Goal: Task Accomplishment & Management: Use online tool/utility

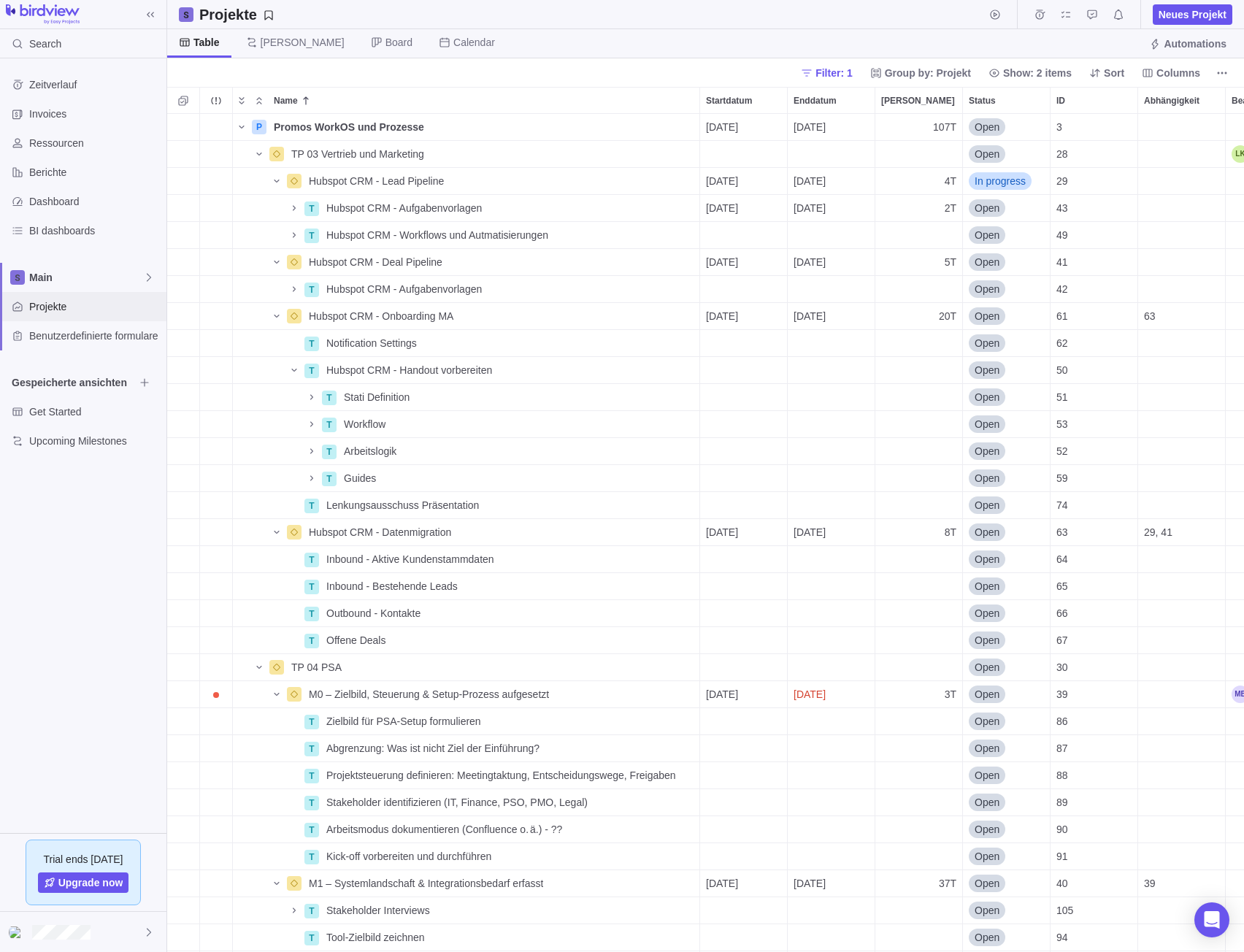
scroll to position [827, 1066]
click at [258, 154] on icon "Name" at bounding box center [259, 154] width 5 height 3
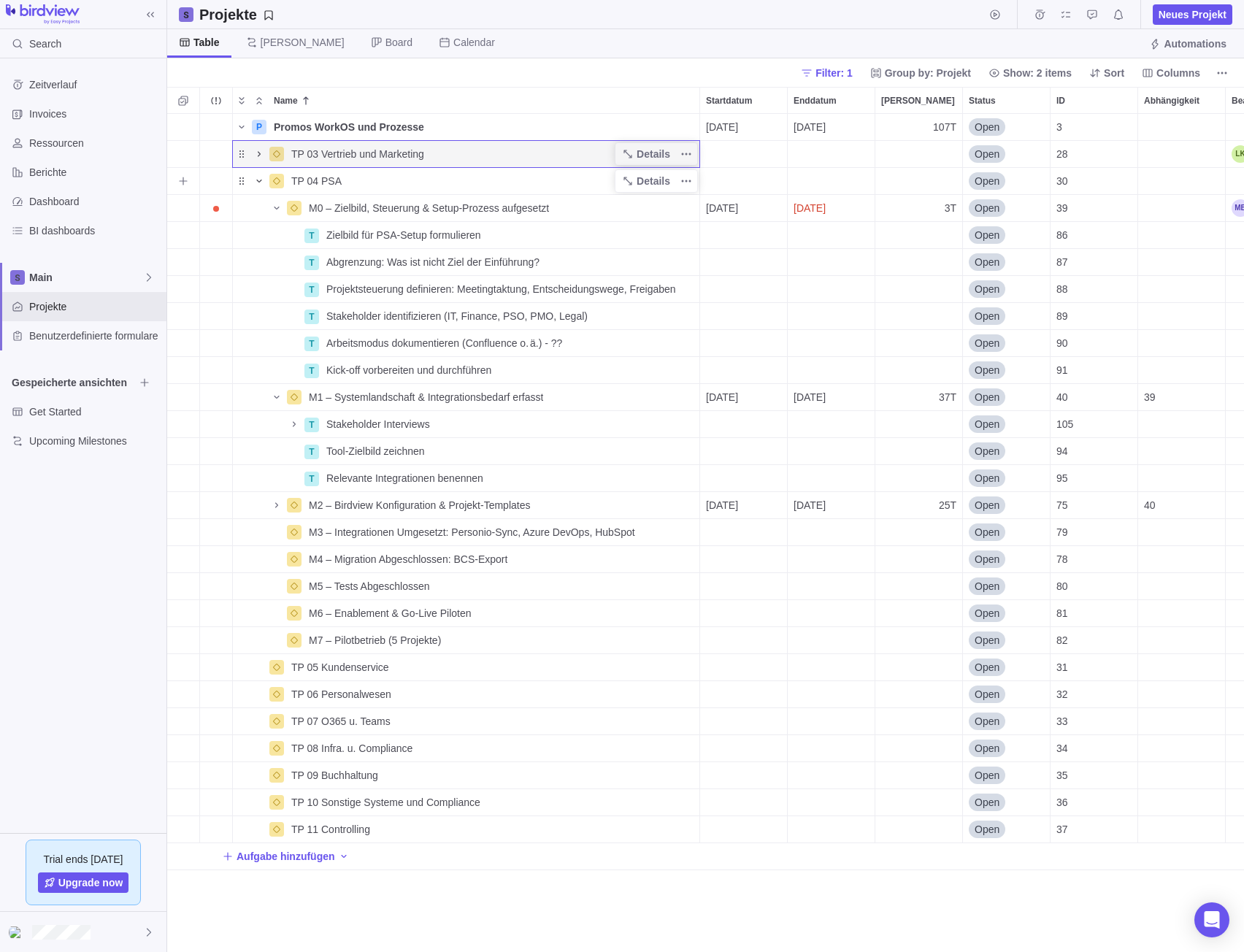
click at [256, 180] on icon "Name" at bounding box center [259, 181] width 12 height 12
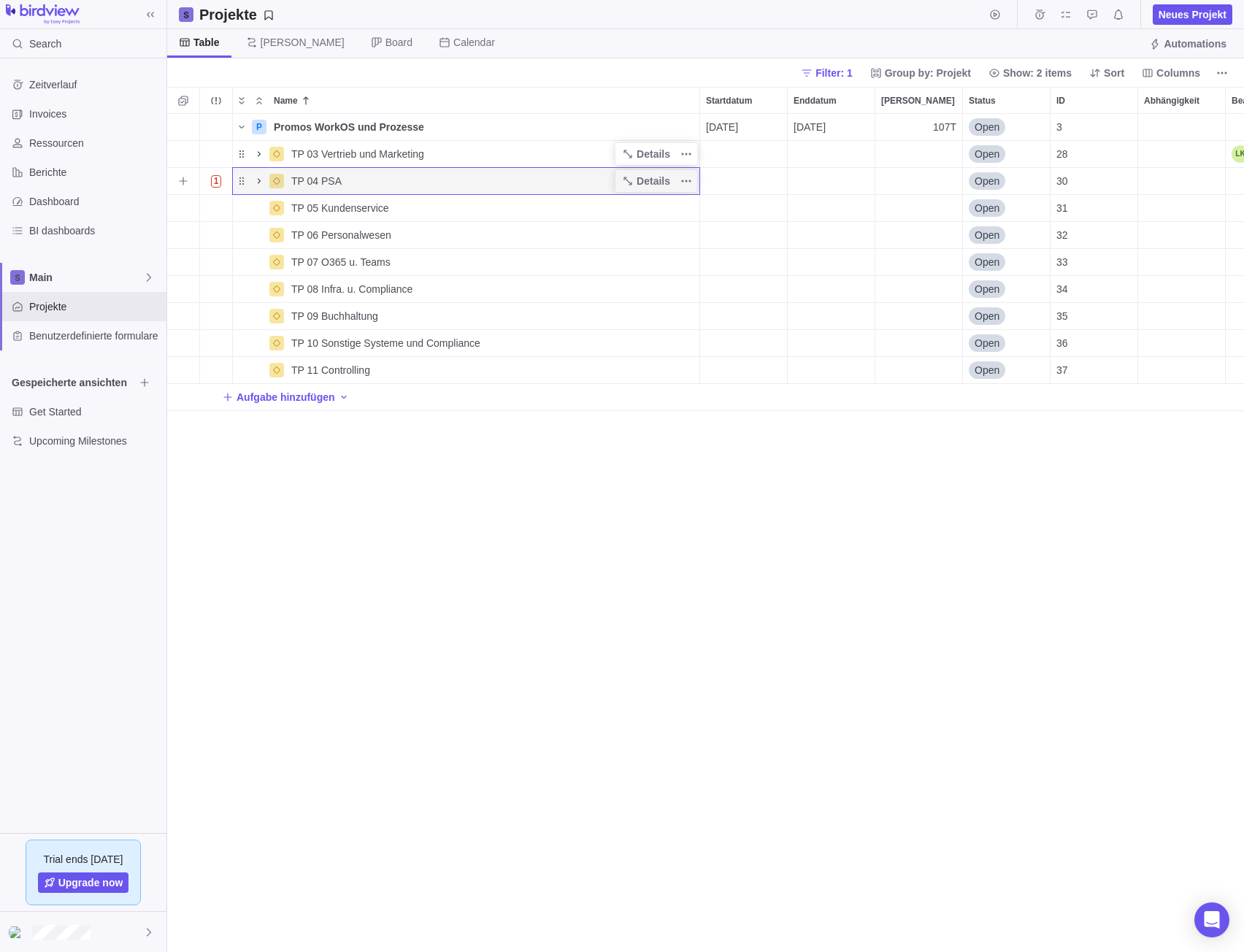
click at [252, 180] on span "Name" at bounding box center [259, 180] width 17 height 20
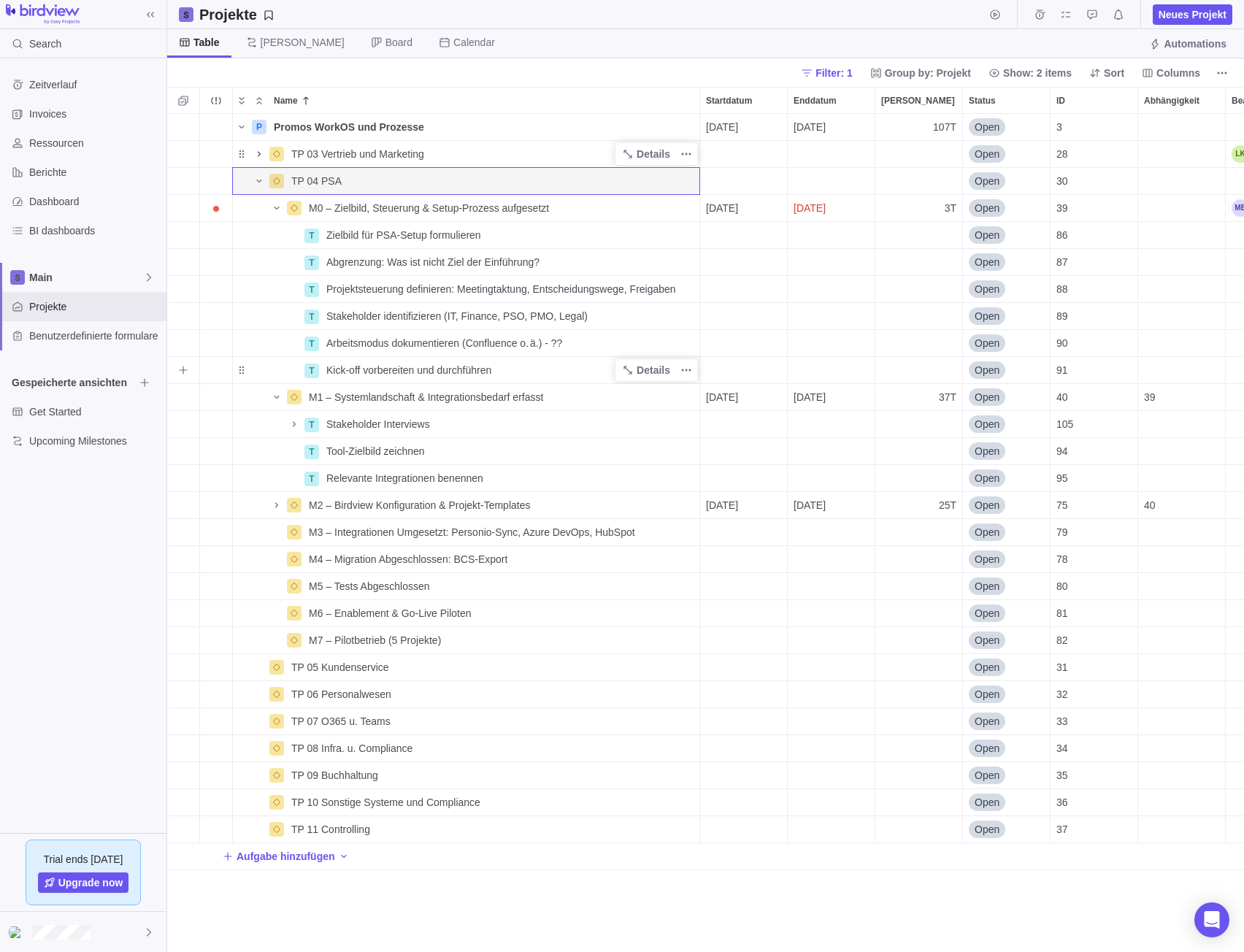
click at [403, 376] on span "Kick-off vorbereiten und durchführen" at bounding box center [409, 370] width 165 height 14
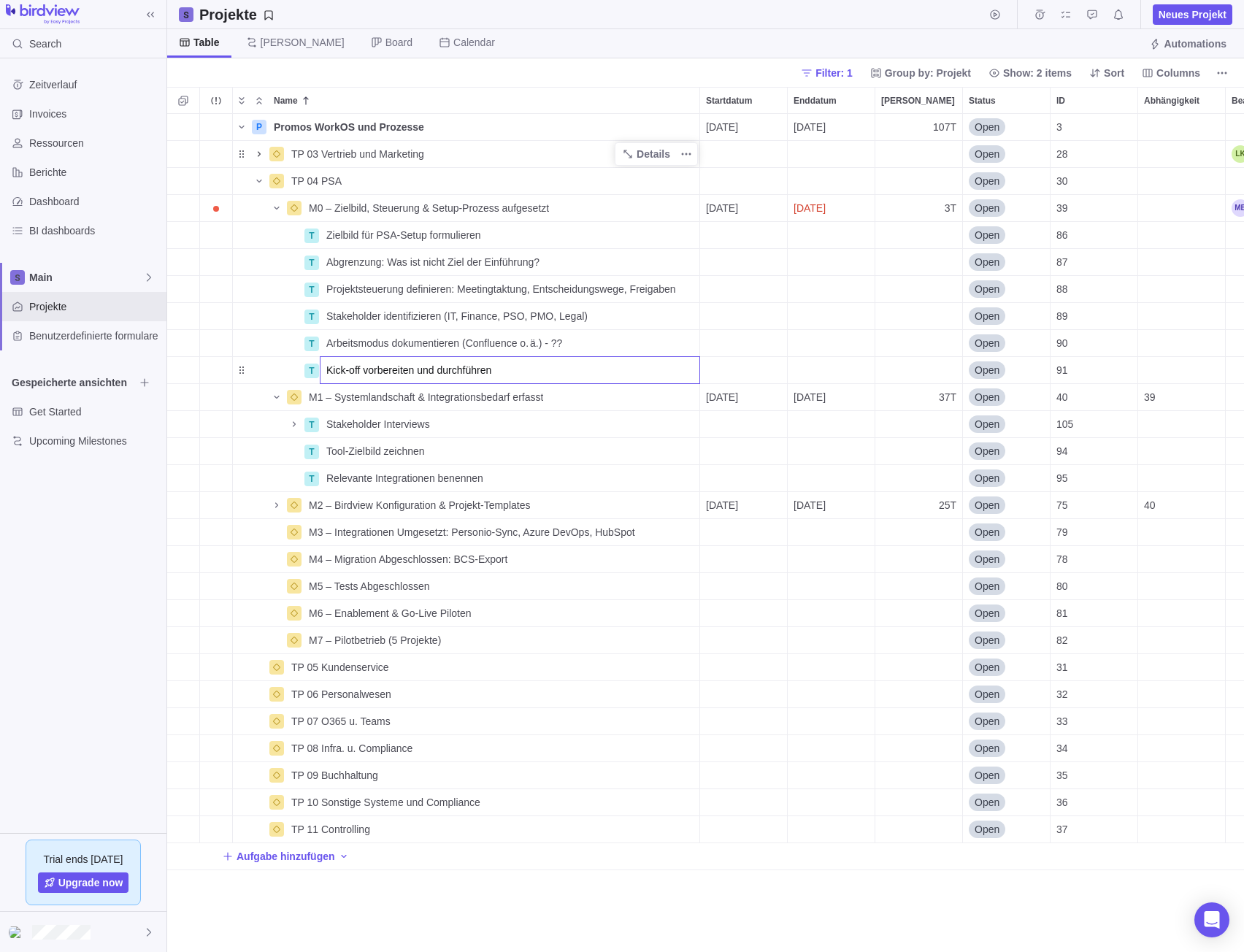
click at [746, 366] on div "P Promos WorkOS und Prozesse Details [DATE] [DATE] 107T Open 3 TP 03 Vertrieb u…" at bounding box center [705, 533] width 1077 height 839
click at [648, 369] on span "Details" at bounding box center [653, 370] width 34 height 14
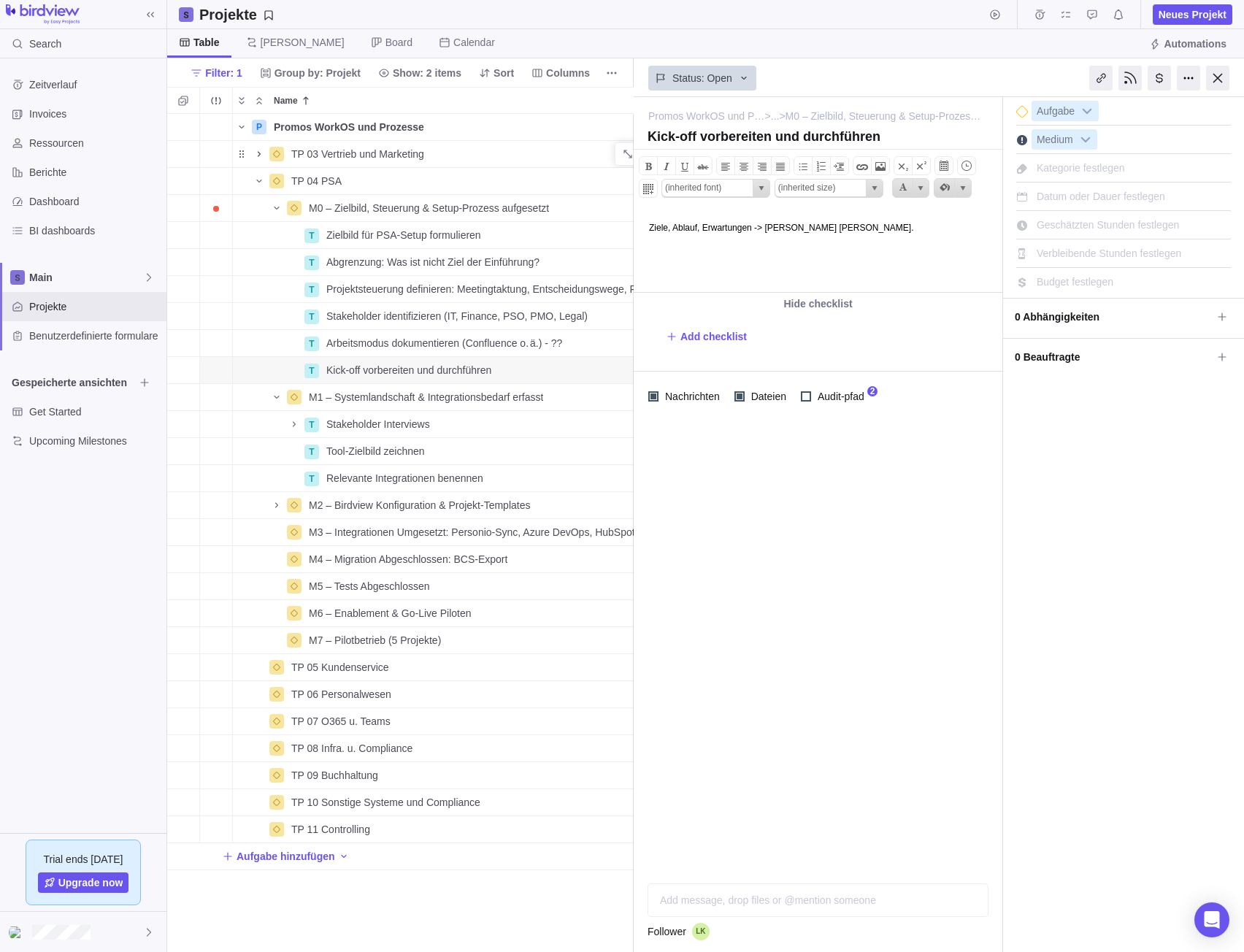
click at [802, 244] on html "Ziele, Ablauf, Erwartungen -> [PERSON_NAME] [PERSON_NAME]." at bounding box center [817, 250] width 365 height 83
click at [865, 232] on body "Ziele, Ablauf, Erwartungen -> [PERSON_NAME] [PERSON_NAME]." at bounding box center [817, 221] width 365 height 24
click at [726, 163] on span at bounding box center [725, 166] width 17 height 17
click at [727, 165] on span at bounding box center [725, 166] width 17 height 17
click at [804, 170] on span at bounding box center [803, 166] width 17 height 17
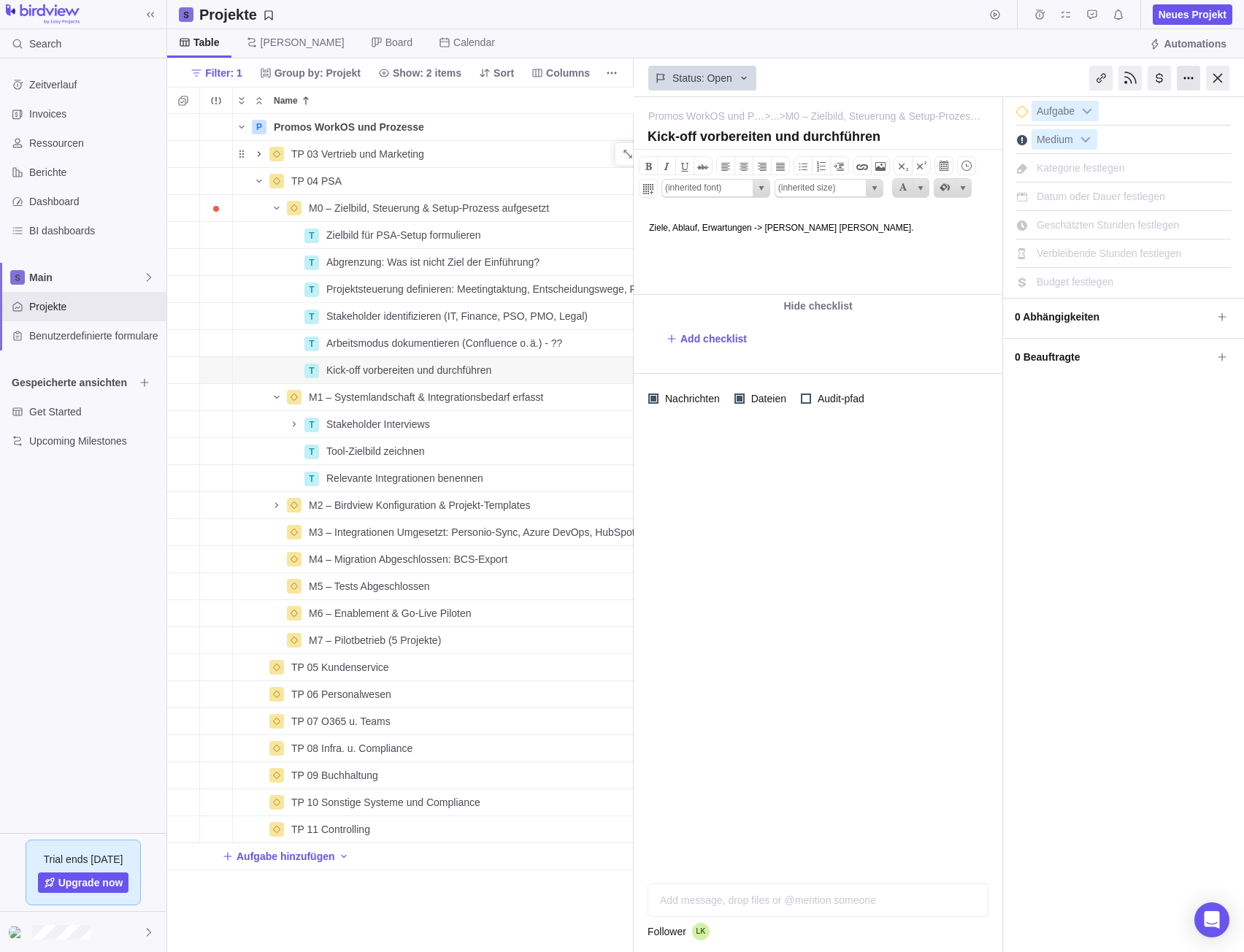
click at [1190, 66] on div at bounding box center [1188, 77] width 23 height 25
click at [1209, 67] on div at bounding box center [1218, 77] width 23 height 25
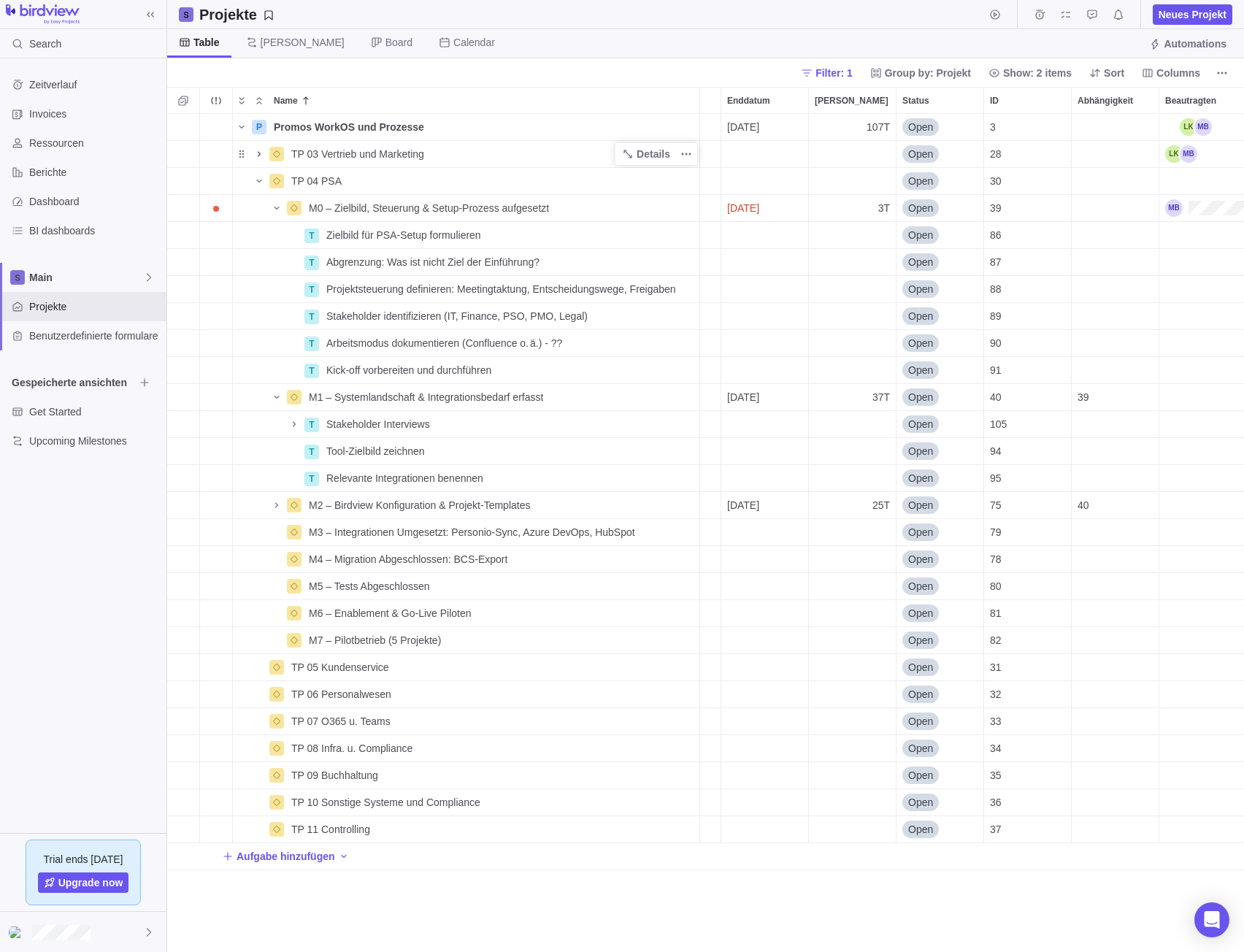
scroll to position [827, 1066]
click at [87, 276] on span "Main" at bounding box center [86, 277] width 114 height 14
click at [89, 310] on span "Main" at bounding box center [83, 310] width 89 height 14
click at [349, 231] on span "Zielbild für PSA-Setup formulieren" at bounding box center [404, 234] width 155 height 14
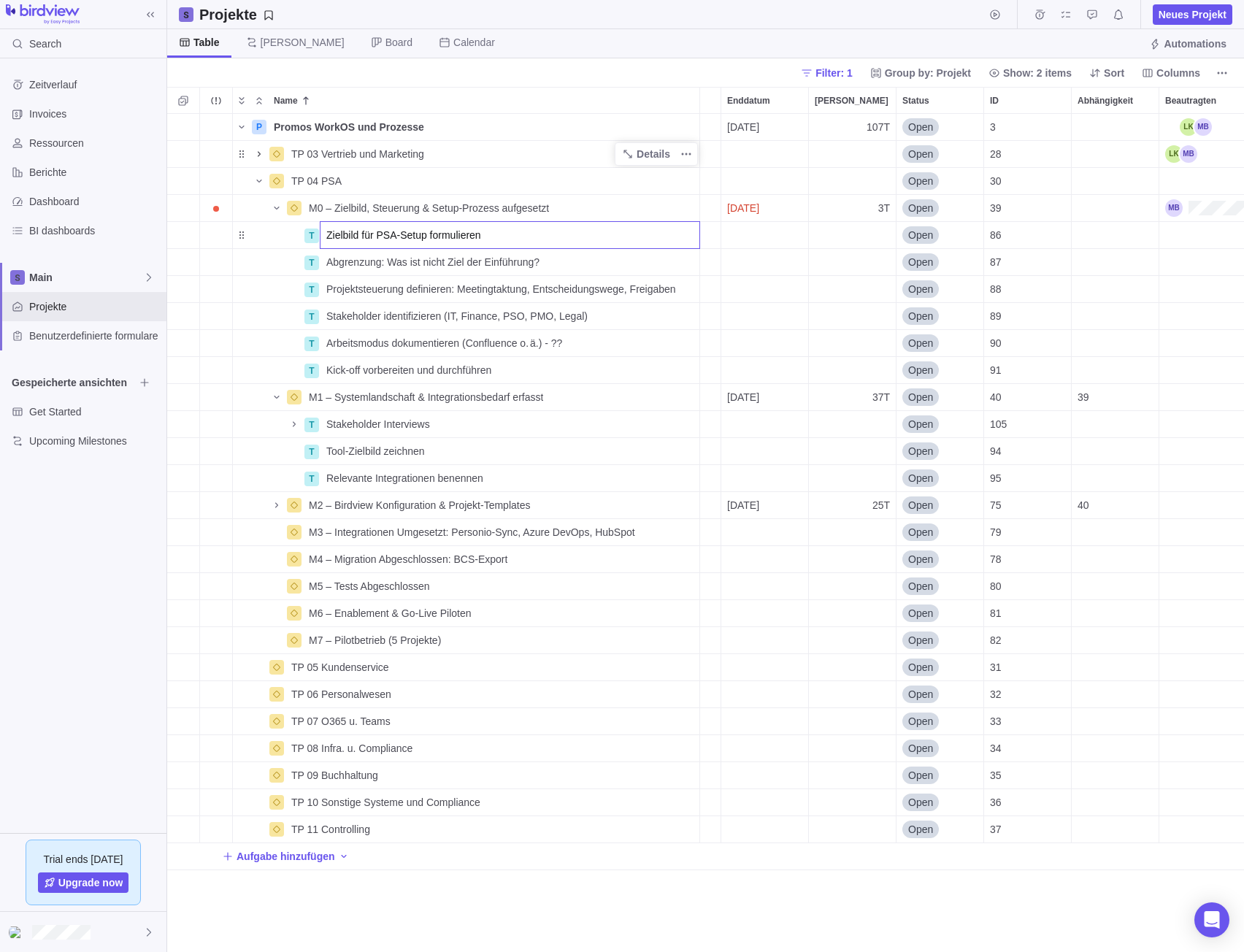
scroll to position [0, 0]
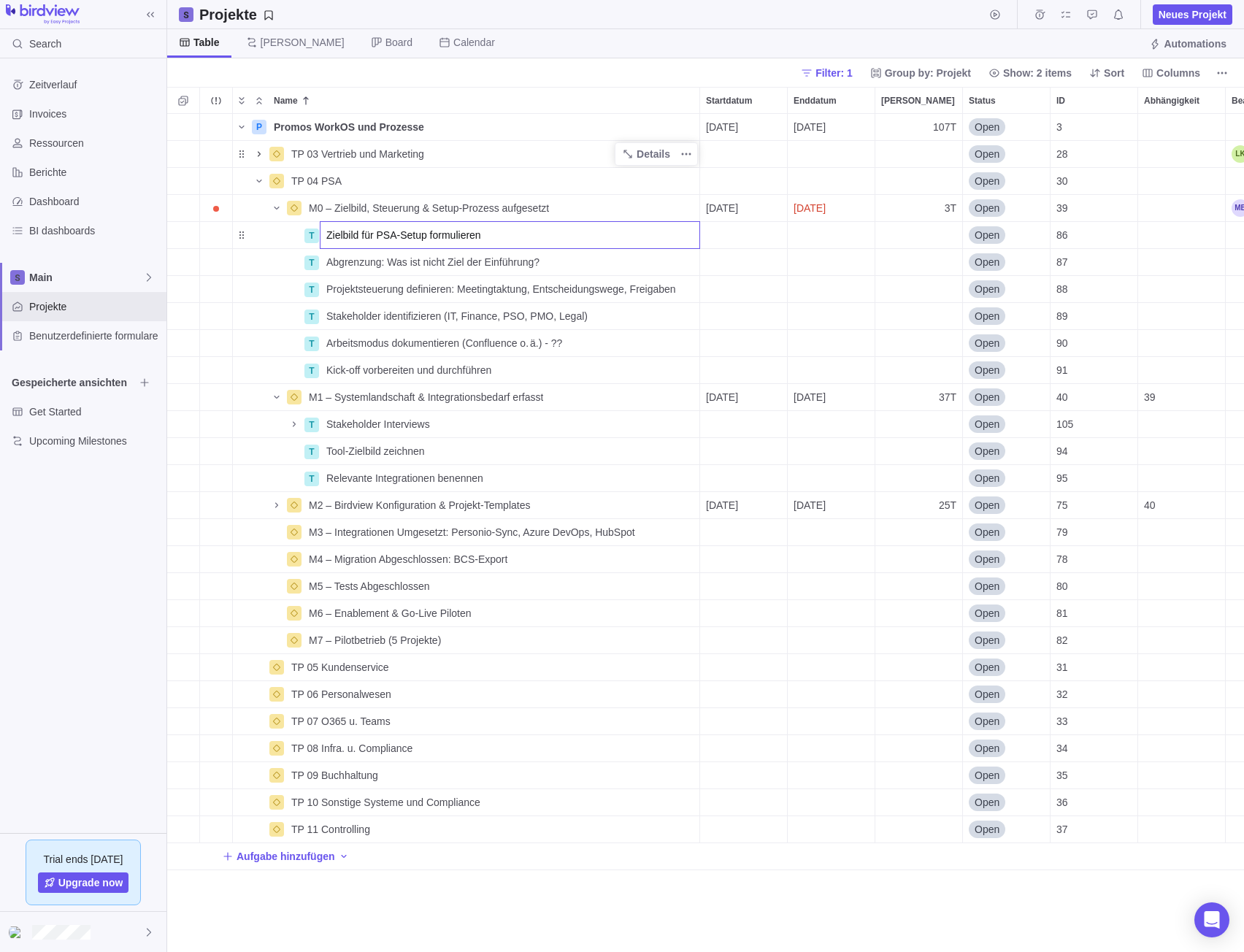
click at [574, 274] on div "P Promos WorkOS und Prozesse Details [DATE] [DATE] 107T Open 3 TP 03 Vertrieb u…" at bounding box center [705, 533] width 1077 height 839
click at [650, 238] on span "Details" at bounding box center [653, 234] width 34 height 14
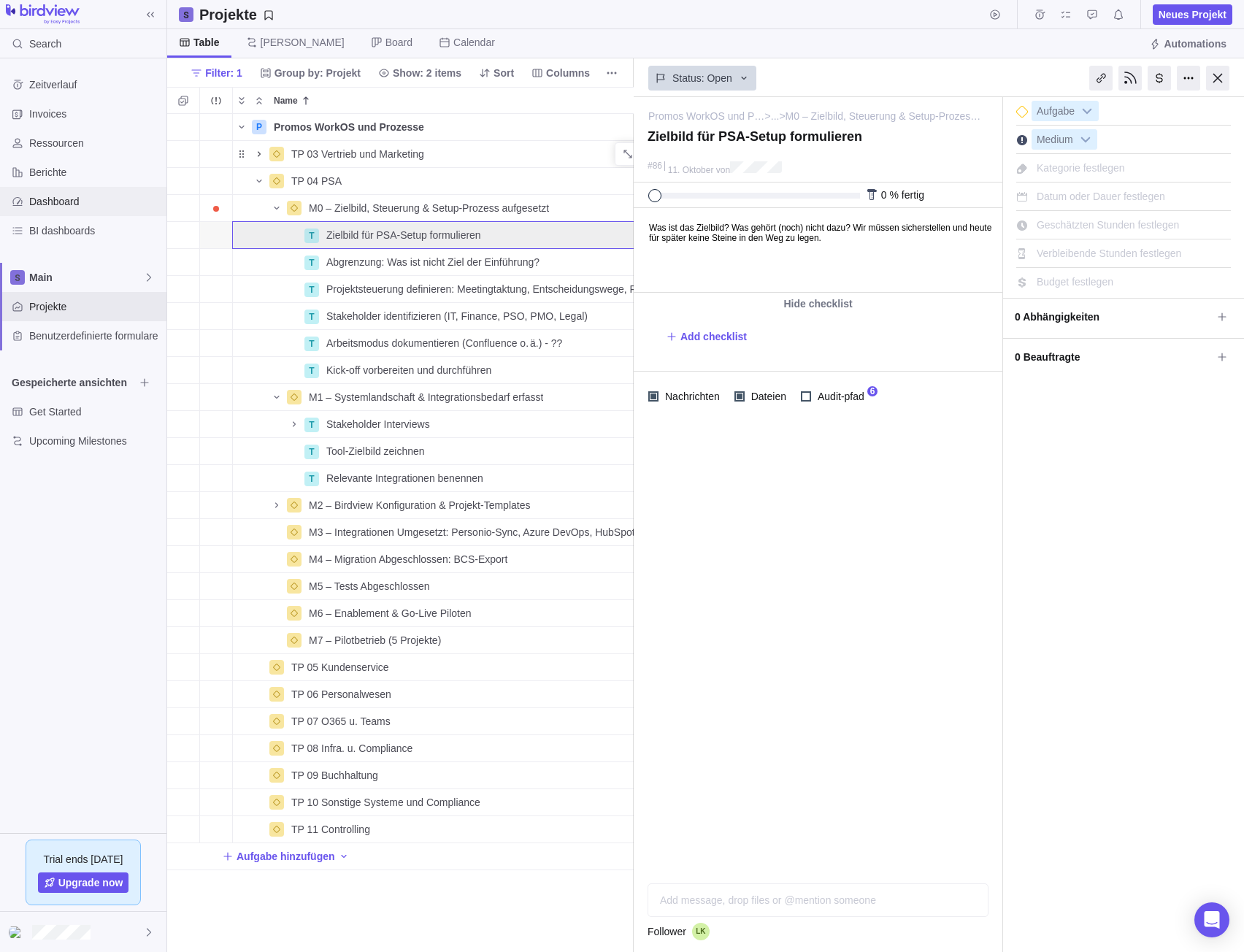
click at [68, 198] on span "Dashboard" at bounding box center [95, 201] width 132 height 14
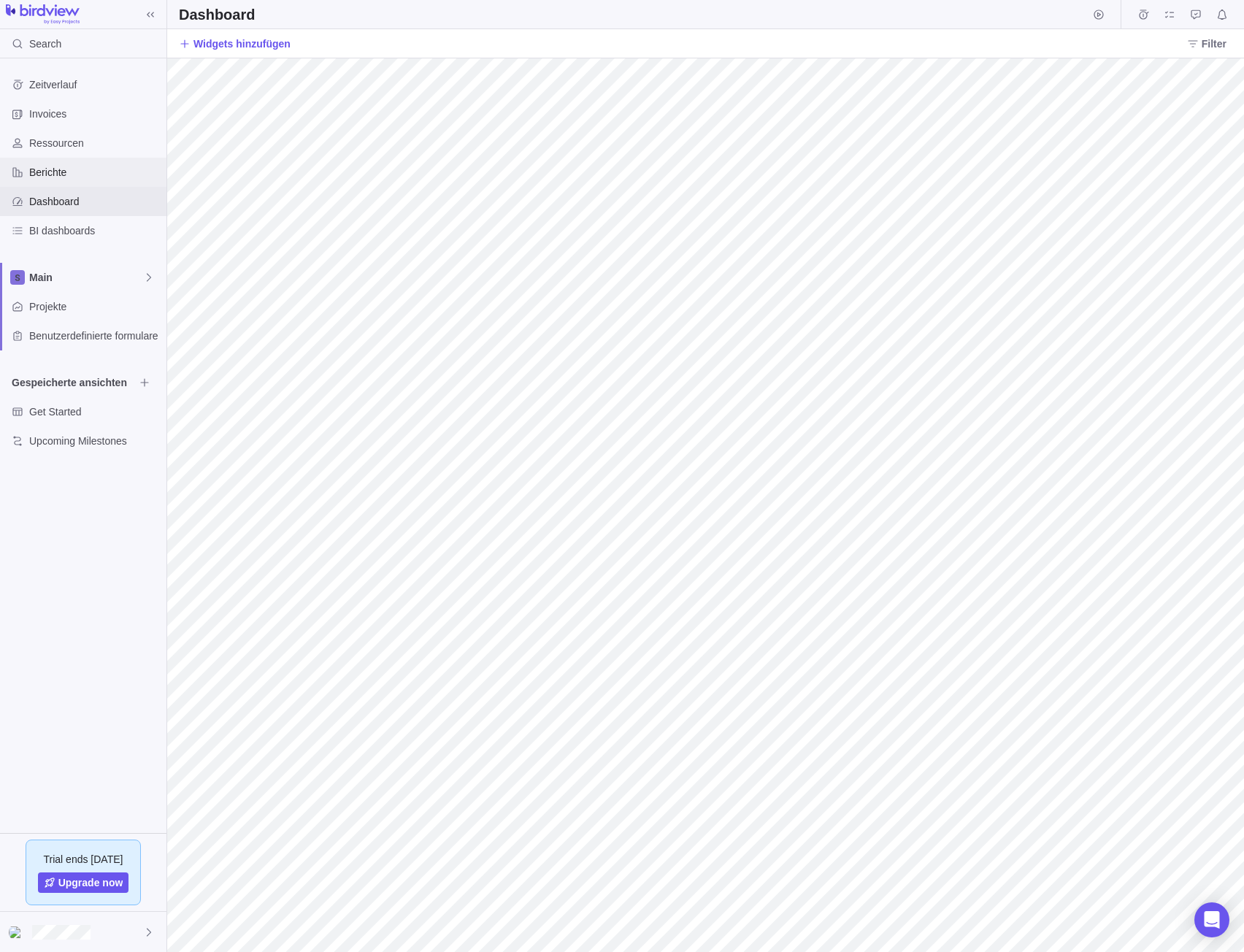
click at [77, 177] on span "Berichte" at bounding box center [95, 172] width 132 height 14
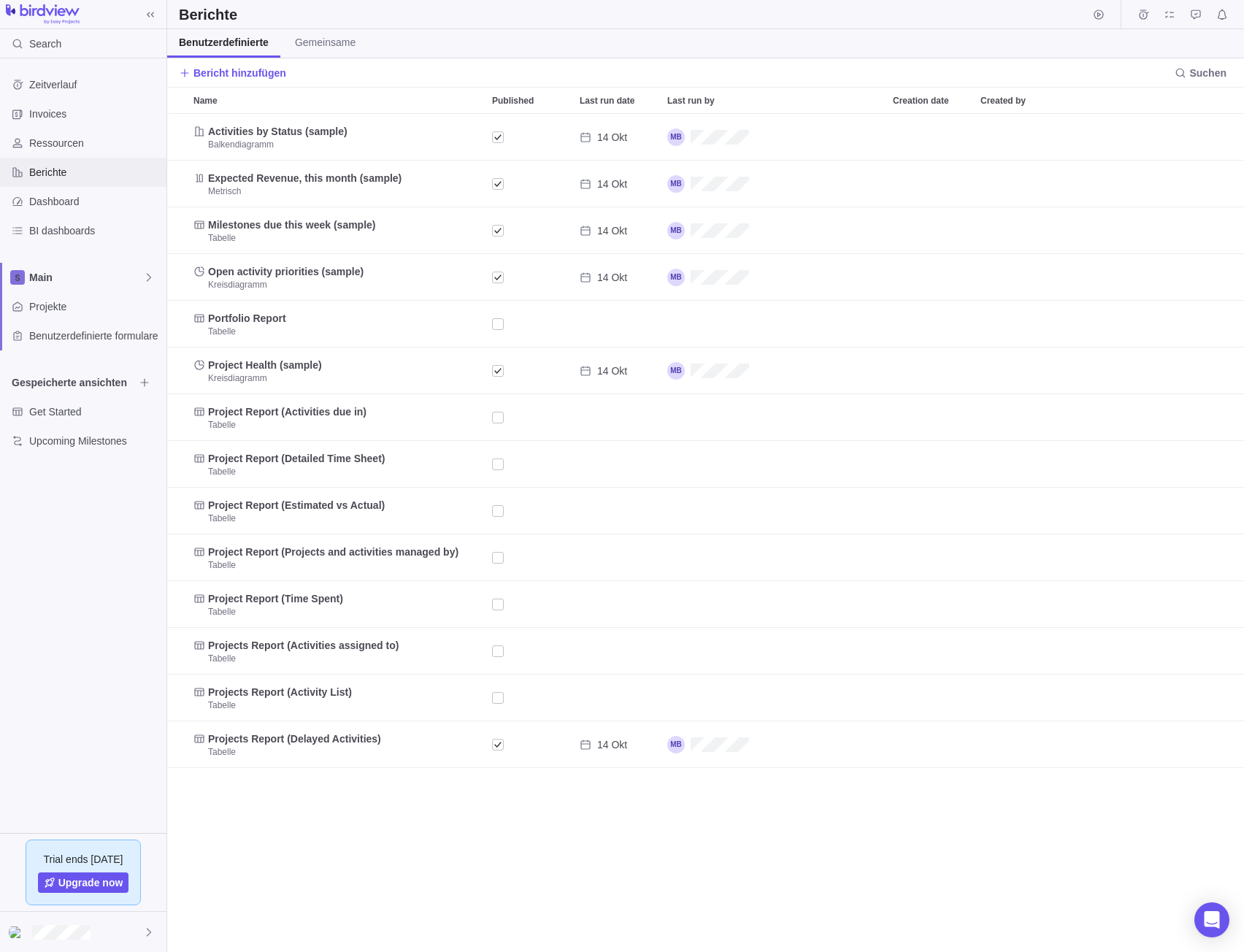
scroll to position [827, 1066]
click at [53, 143] on span "Ressourcen" at bounding box center [95, 143] width 132 height 14
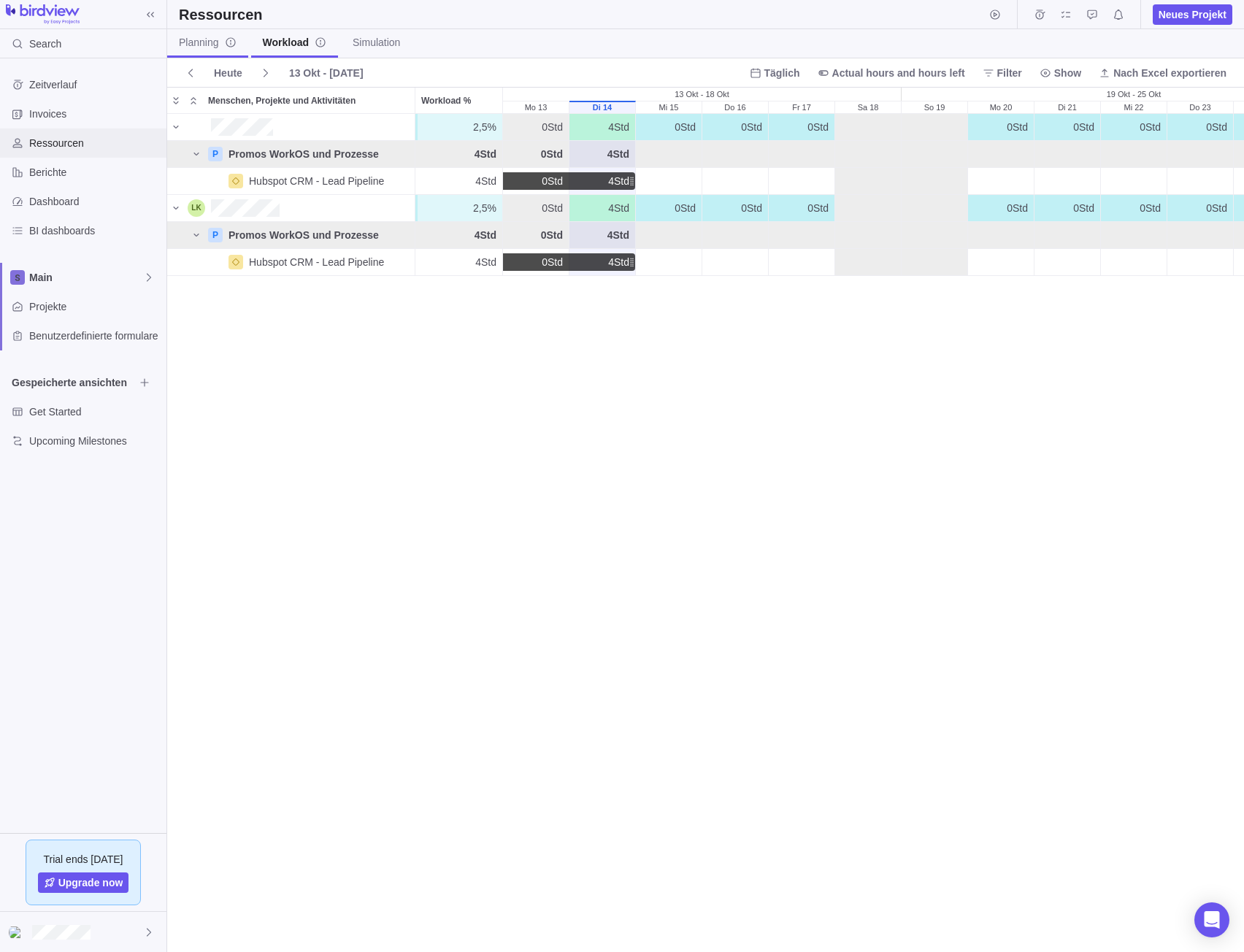
scroll to position [827, 1066]
click at [64, 118] on span "Invoices" at bounding box center [95, 113] width 132 height 14
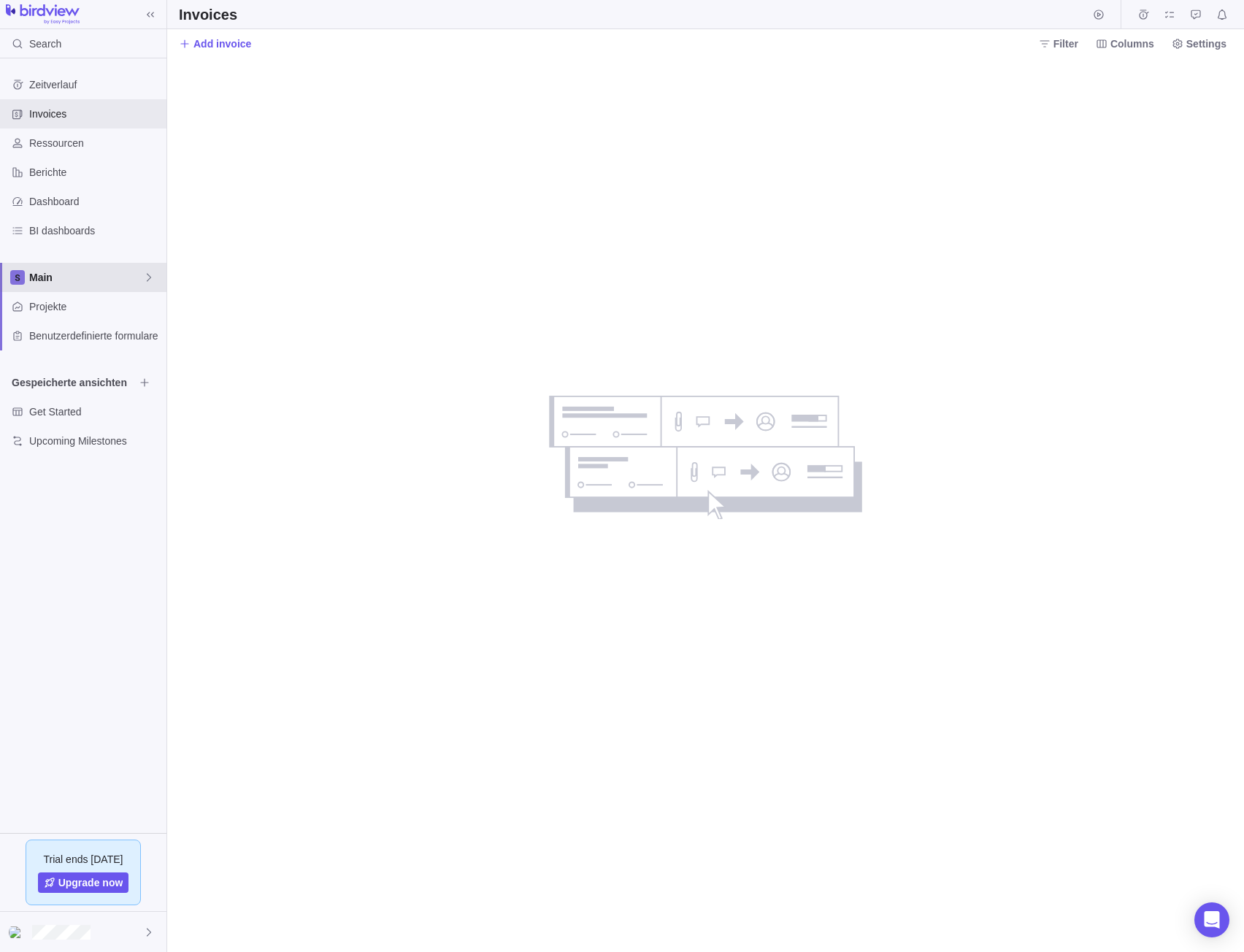
click at [50, 274] on span "Main" at bounding box center [86, 277] width 114 height 14
click at [45, 304] on span "Main" at bounding box center [83, 310] width 89 height 14
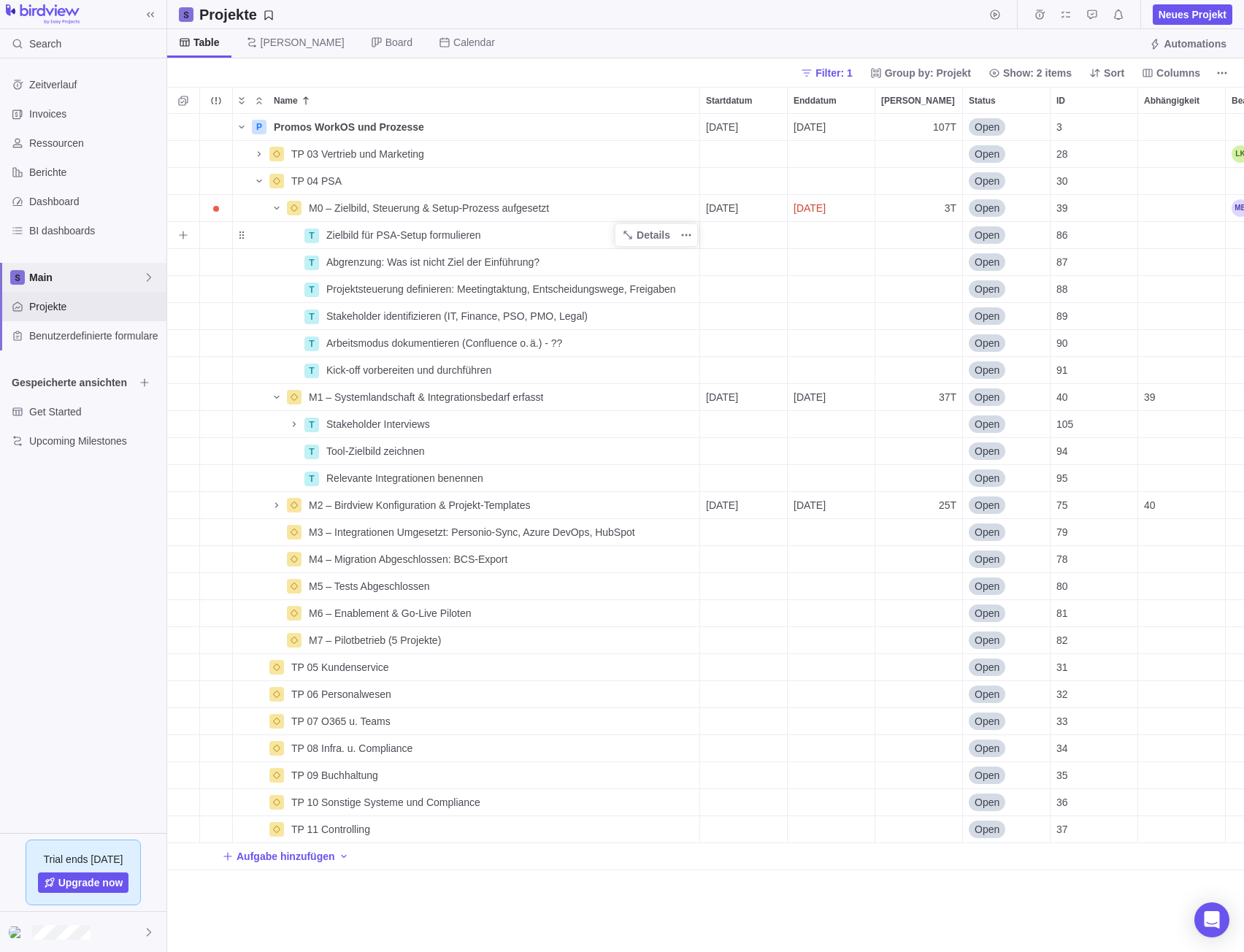
scroll to position [827, 1066]
click at [658, 319] on span "Details" at bounding box center [653, 316] width 34 height 14
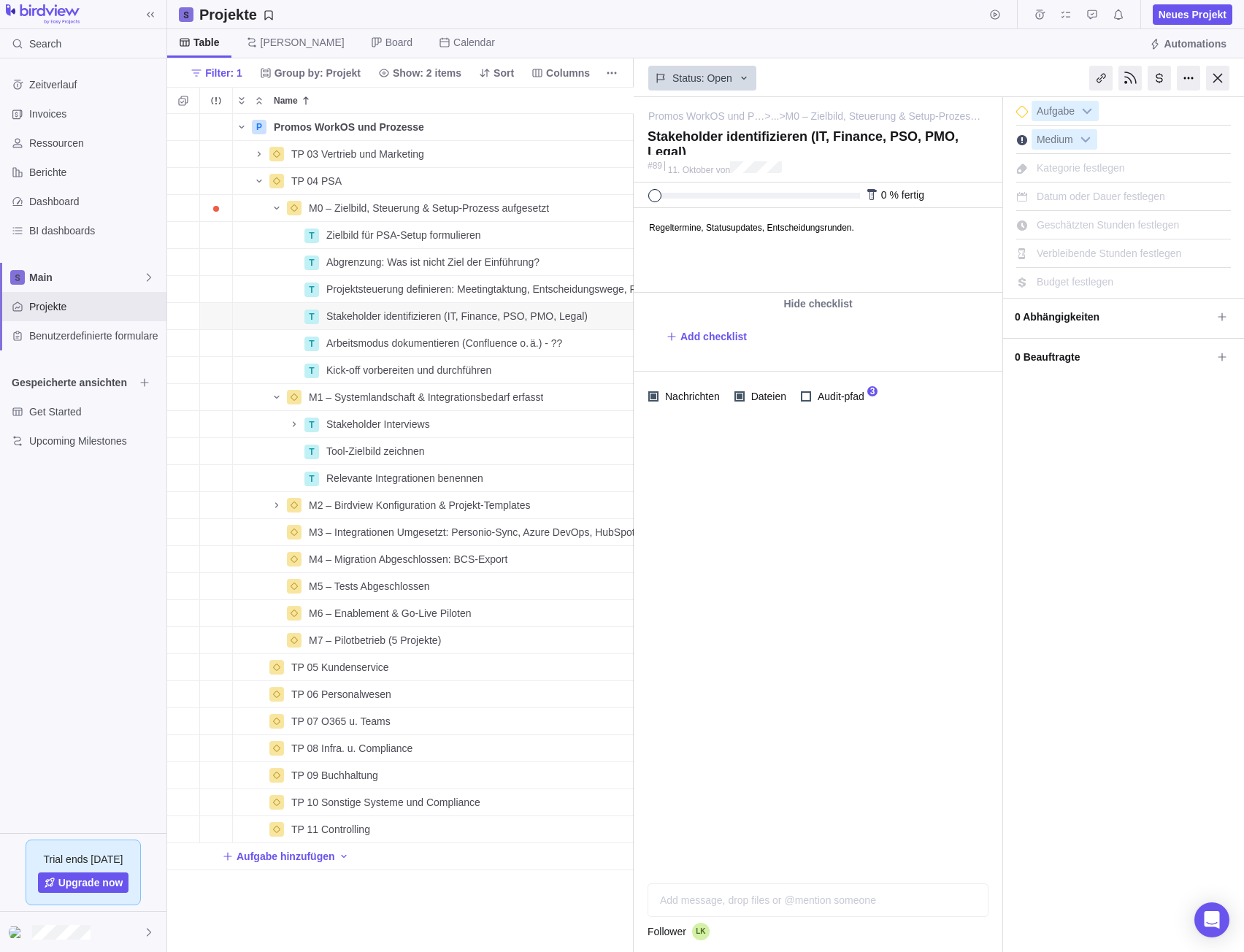
click at [805, 260] on html "Regeltermine, Statusupdates, Entscheidungsrunden." at bounding box center [817, 250] width 365 height 83
click at [895, 235] on html "Regeltermine, Statusupdates, Entscheidungsrunden." at bounding box center [817, 250] width 365 height 83
click at [828, 229] on body "Regeltermine, Statusupdates, Entscheidungsrunden." at bounding box center [817, 221] width 365 height 24
click at [1219, 83] on div at bounding box center [1218, 77] width 23 height 25
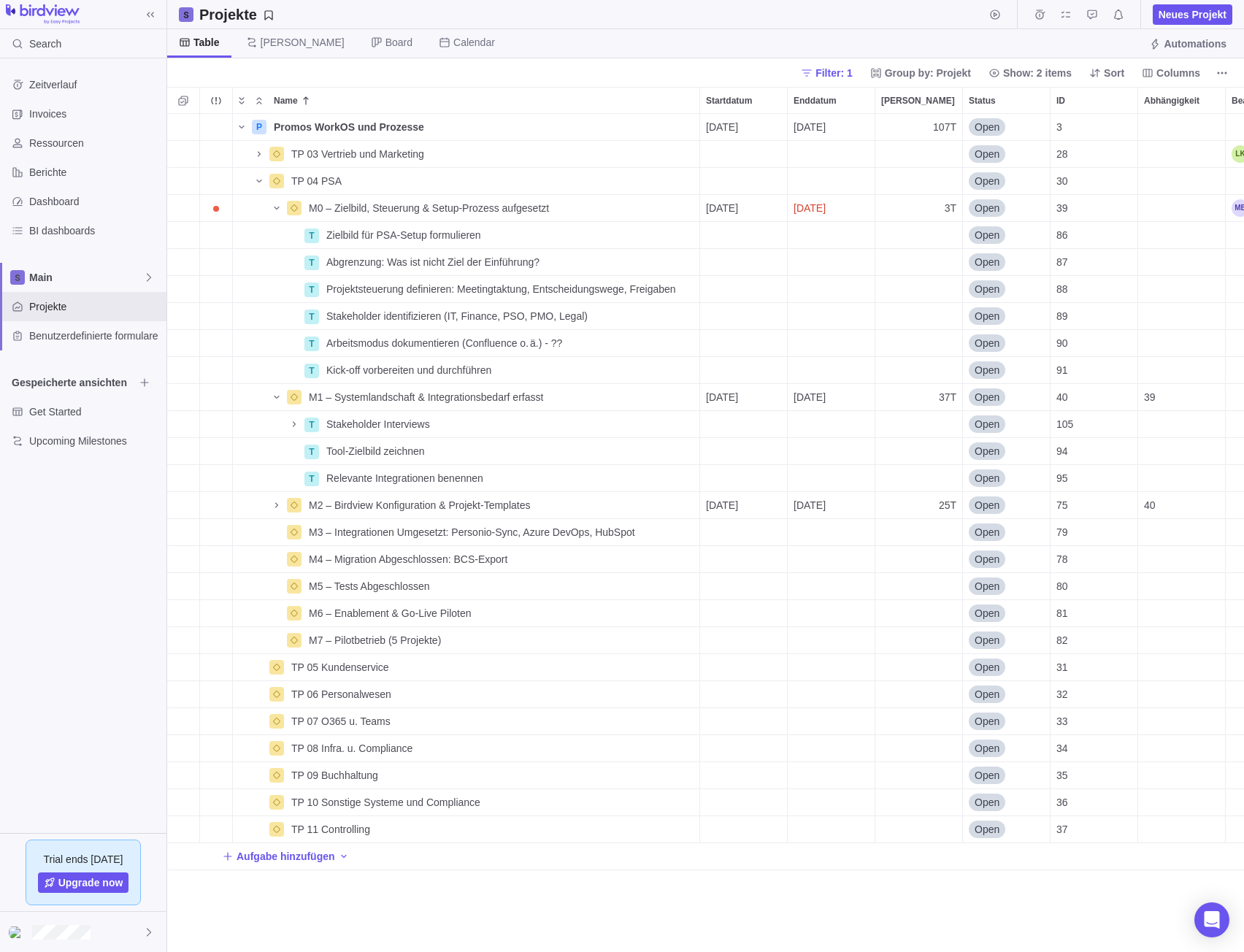
scroll to position [827, 1066]
click at [77, 77] on span "Zeitverlauf" at bounding box center [95, 84] width 132 height 14
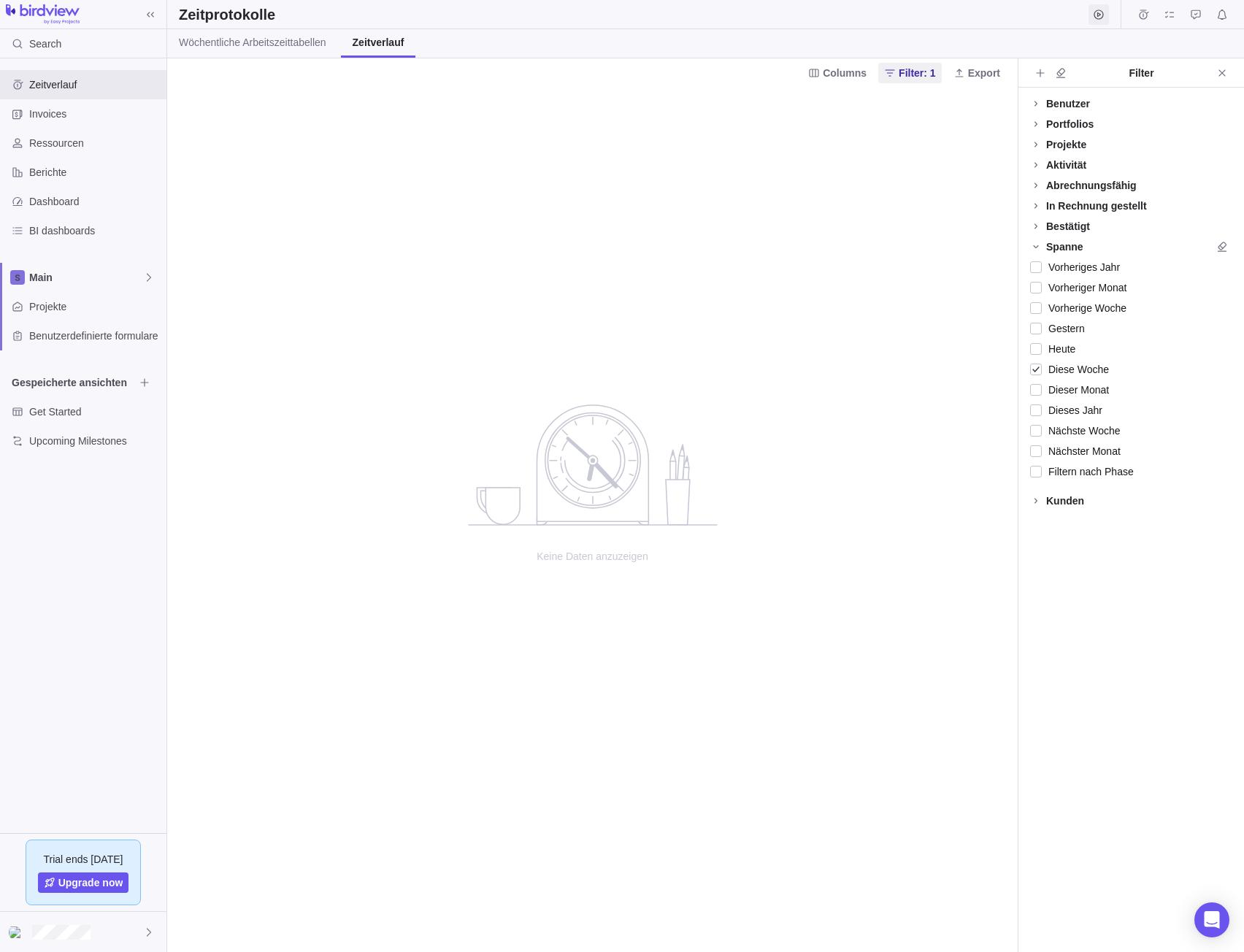
click at [1091, 9] on span "Start timer" at bounding box center [1098, 14] width 20 height 20
click at [956, 66] on span "Select activity you are working on" at bounding box center [964, 70] width 152 height 14
click at [971, 120] on div "P Promos WorkOS und Prozesse" at bounding box center [991, 131] width 218 height 26
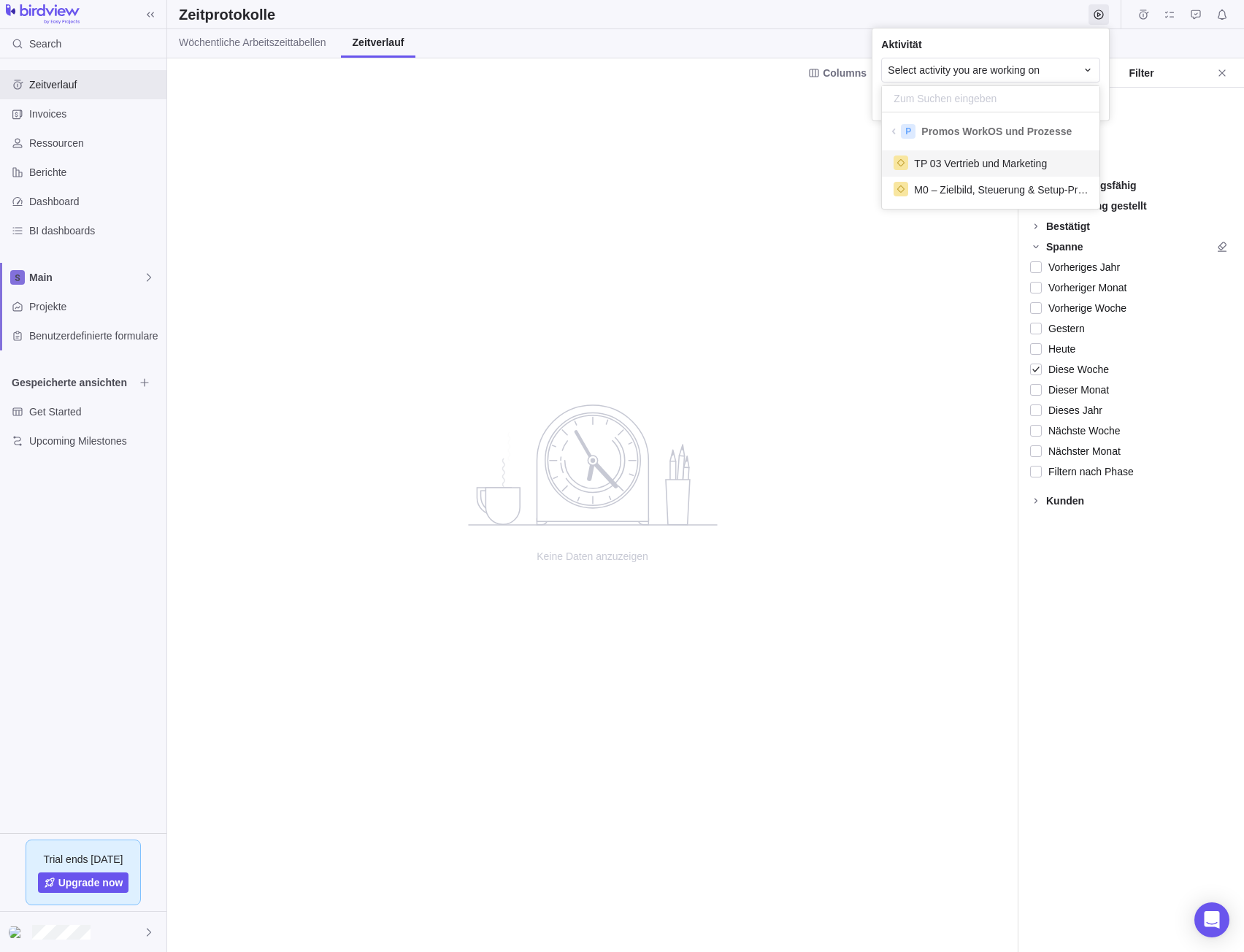
click at [954, 163] on span "TP 03 Vertrieb und Marketing" at bounding box center [980, 163] width 133 height 14
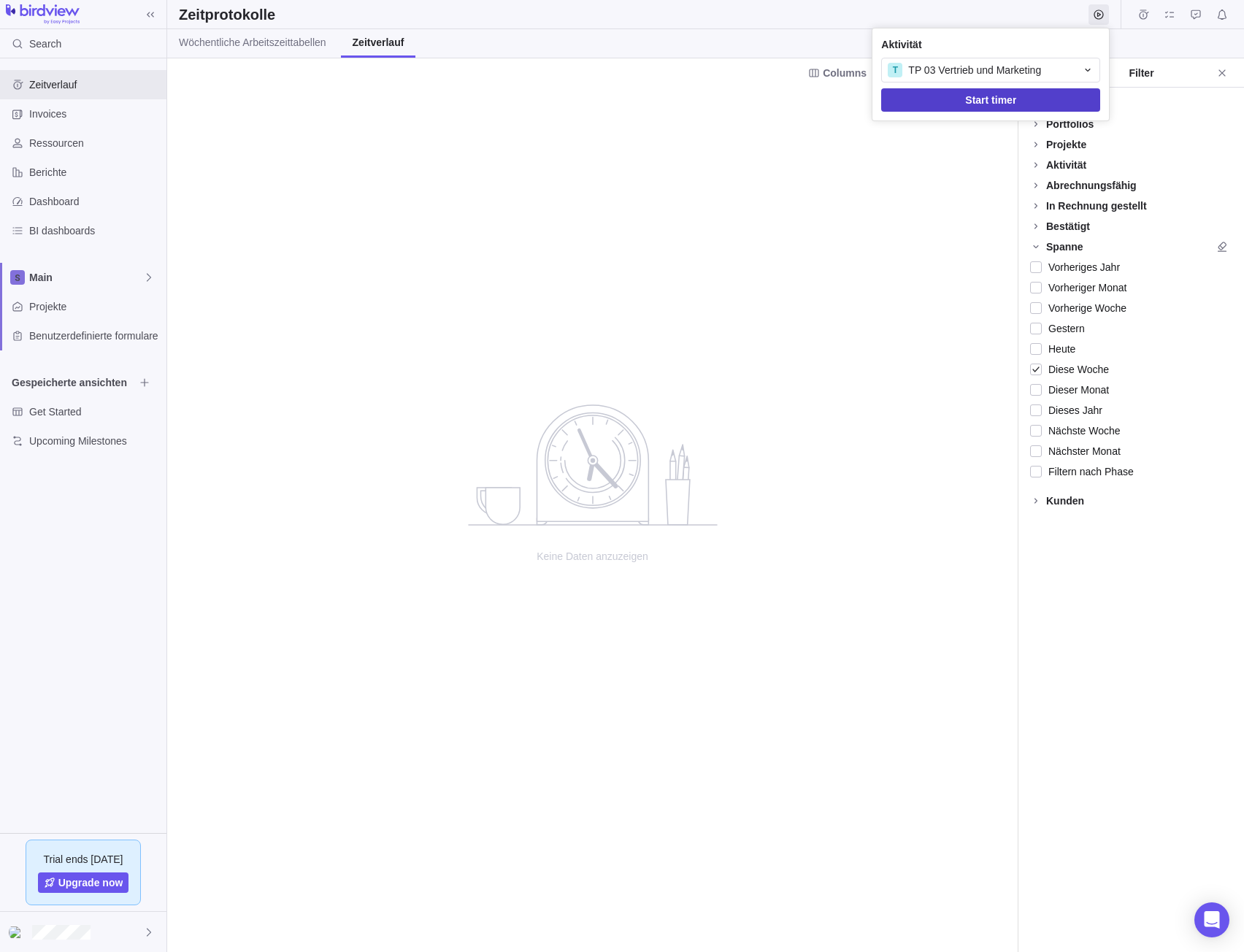
click at [970, 101] on span "Start timer" at bounding box center [991, 99] width 51 height 17
click at [1026, 14] on icon at bounding box center [1022, 15] width 12 height 12
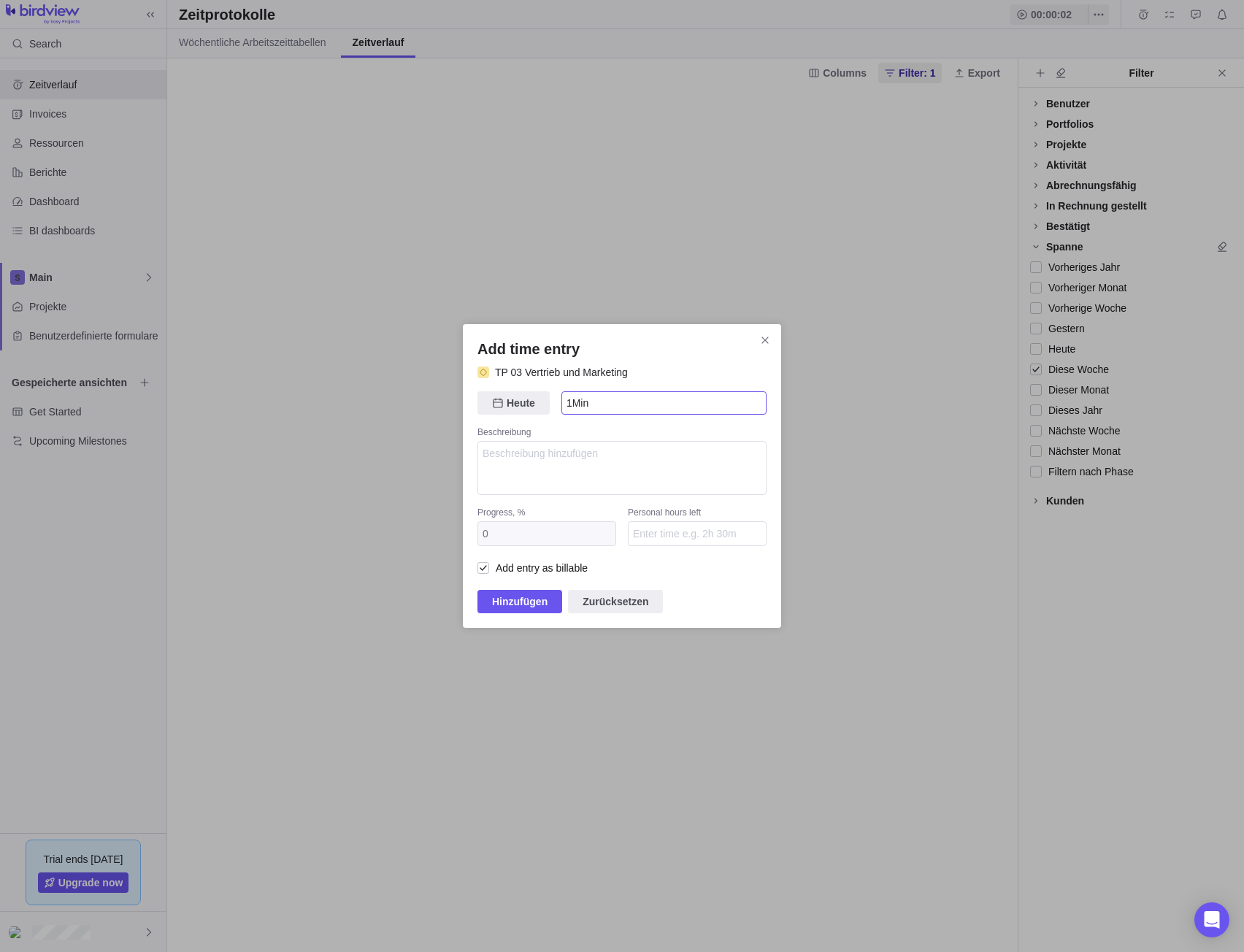
click at [603, 397] on input "1Min" at bounding box center [664, 403] width 205 height 23
drag, startPoint x: 613, startPoint y: 402, endPoint x: 238, endPoint y: 370, distance: 376.4
click at [248, 370] on div "Add time entry TP 03 Vertrieb und Marketing [DATE] Heute 1Min Beschreibung Prog…" at bounding box center [622, 476] width 1244 height 952
type input "5Std"
click at [568, 459] on textarea "Add time entry" at bounding box center [622, 468] width 289 height 54
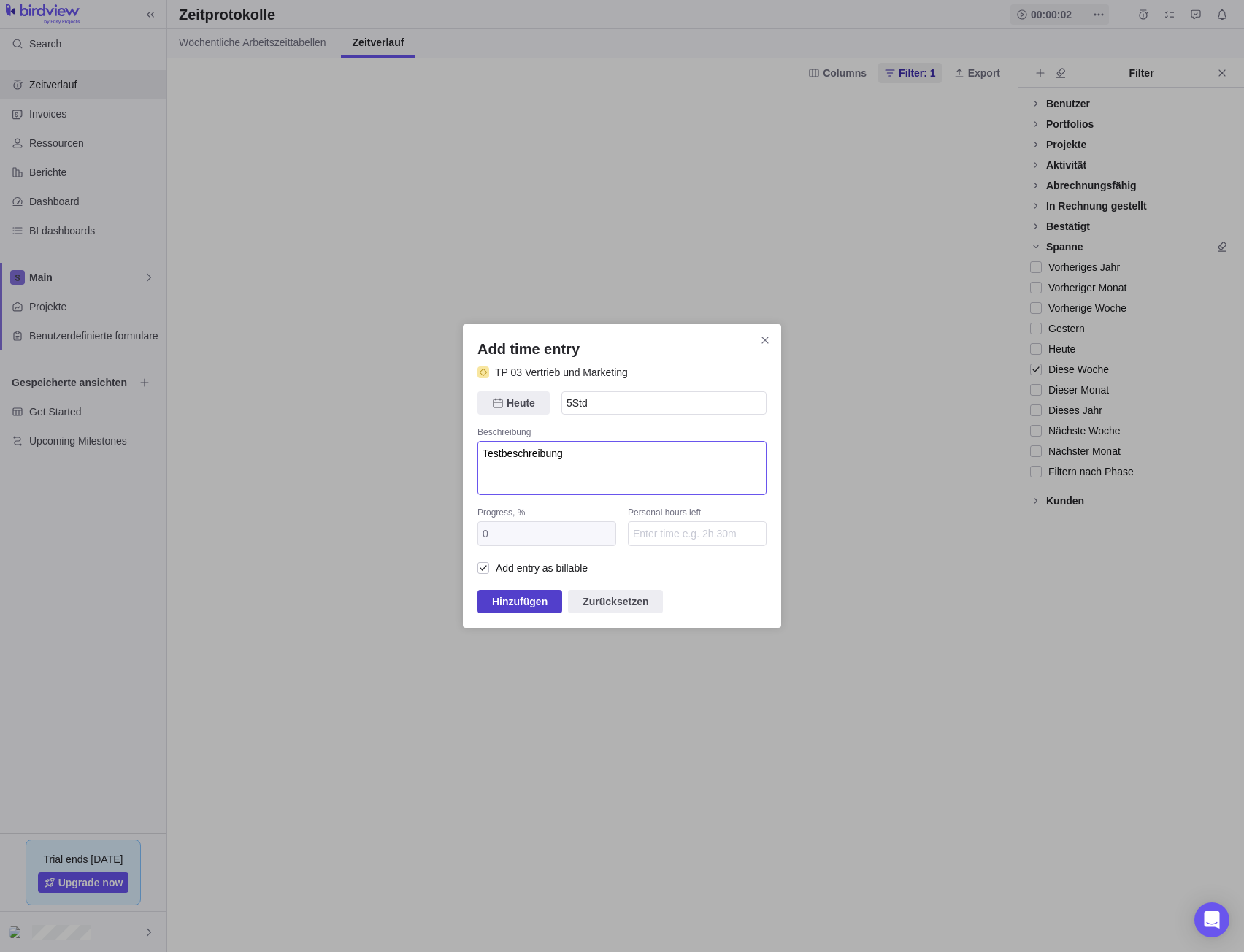
type textarea "Testbeschreibung"
click at [511, 605] on span "Hinzufügen" at bounding box center [520, 601] width 56 height 17
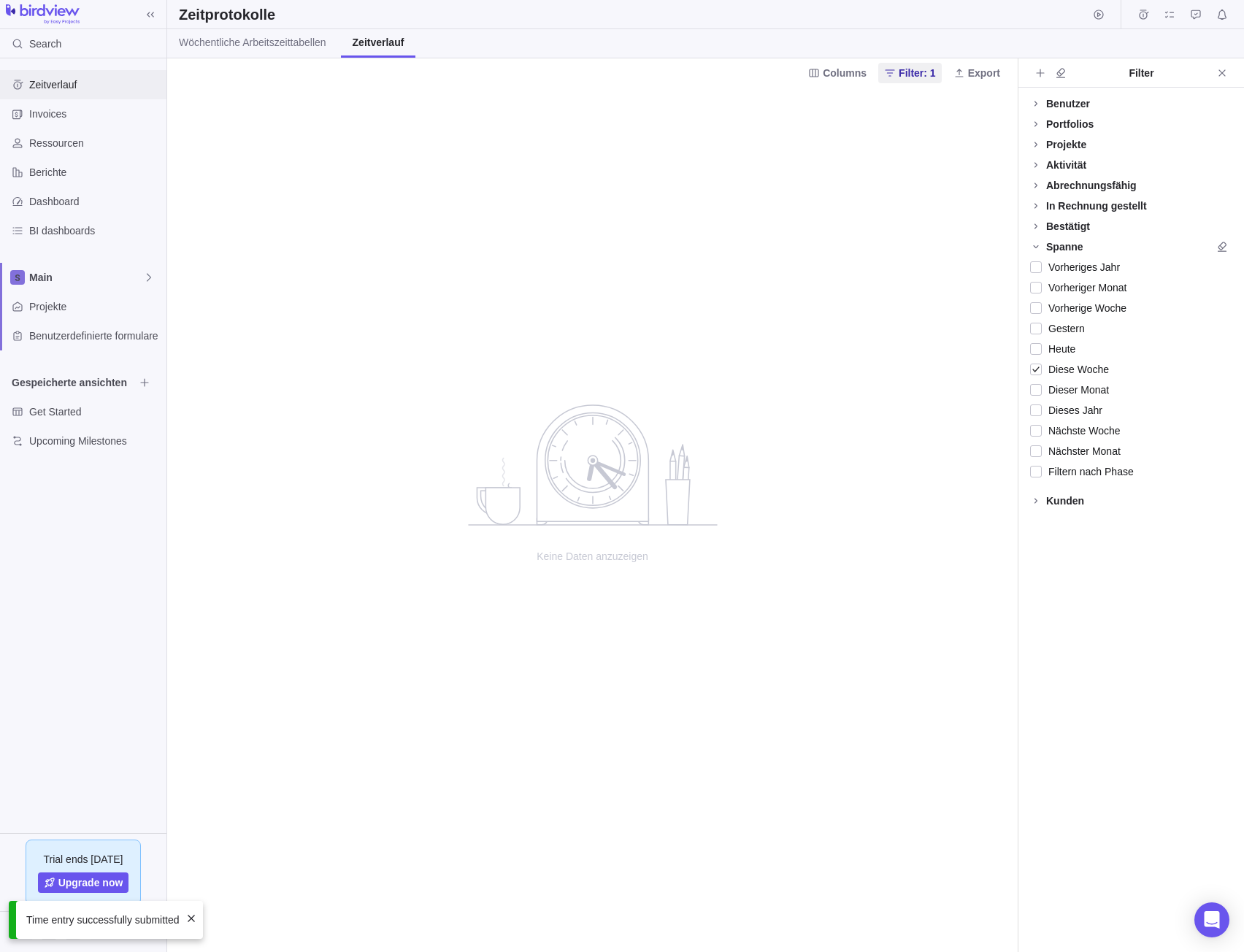
click at [54, 81] on span "Zeitverlauf" at bounding box center [95, 84] width 132 height 14
click at [74, 312] on span "Projekte" at bounding box center [95, 306] width 132 height 14
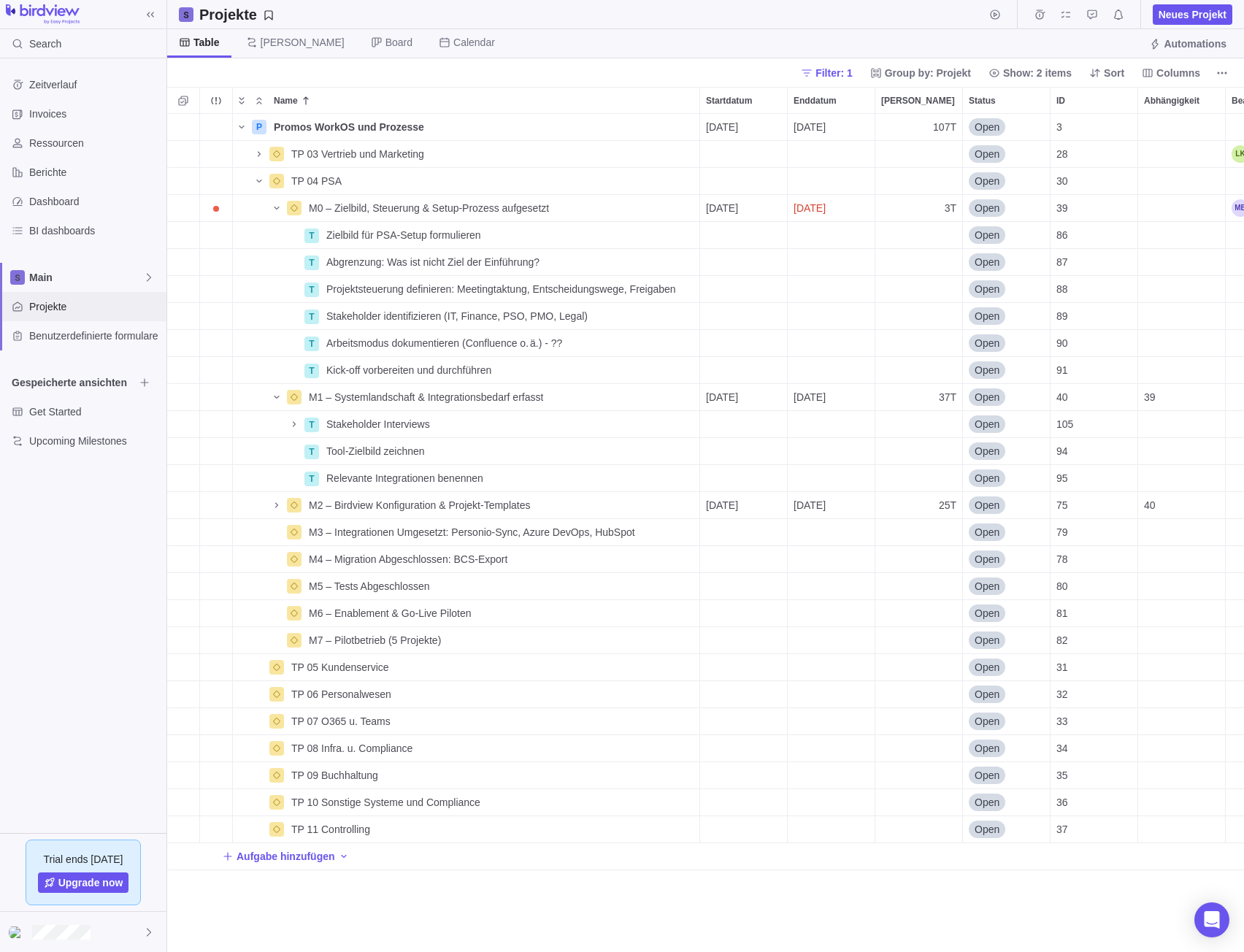
scroll to position [827, 1066]
click at [81, 286] on div "Main" at bounding box center [83, 277] width 166 height 29
click at [82, 315] on span "Main" at bounding box center [83, 310] width 89 height 14
click at [50, 91] on div "Zeitverlauf" at bounding box center [83, 84] width 166 height 29
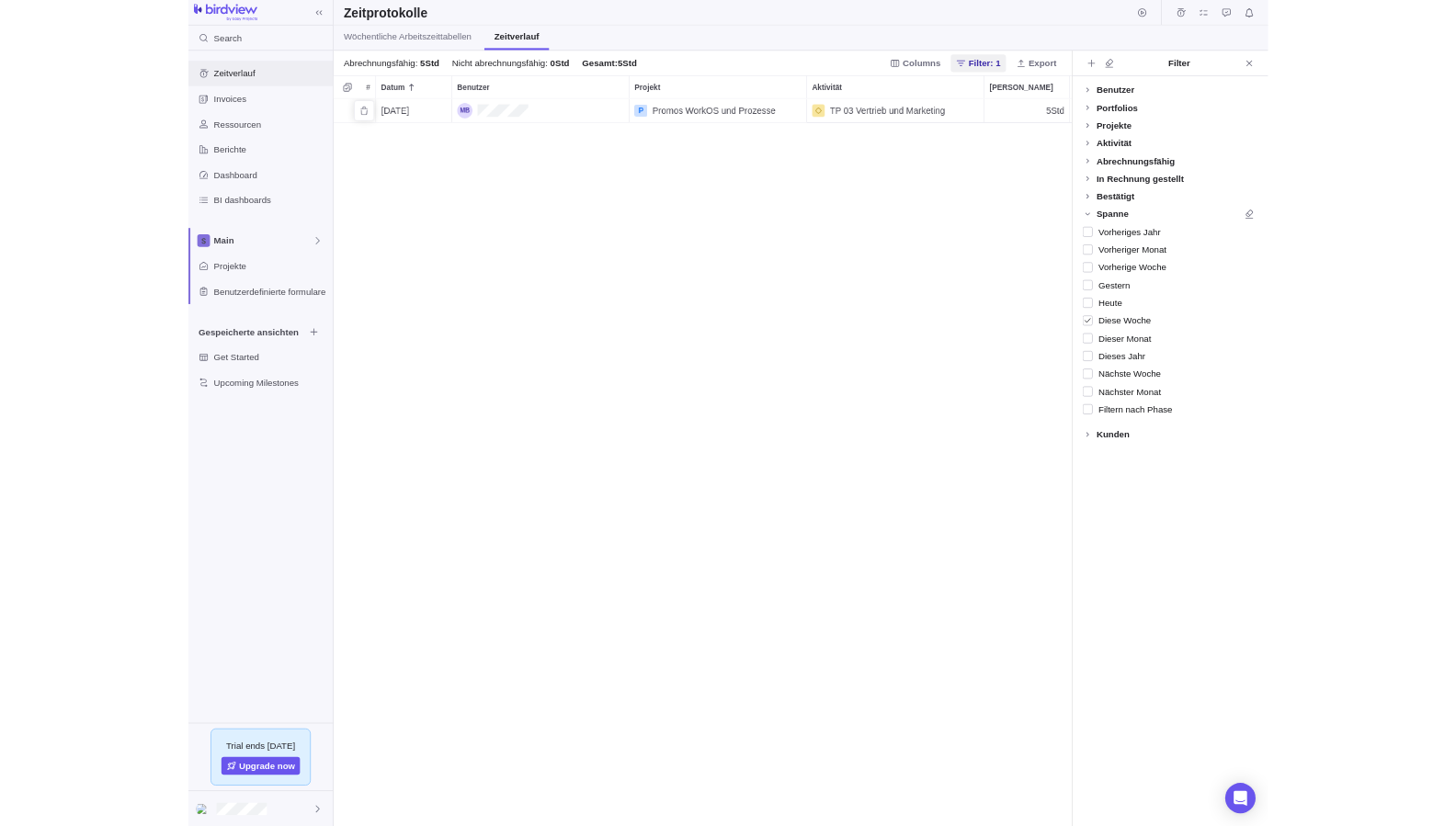
scroll to position [1042, 1057]
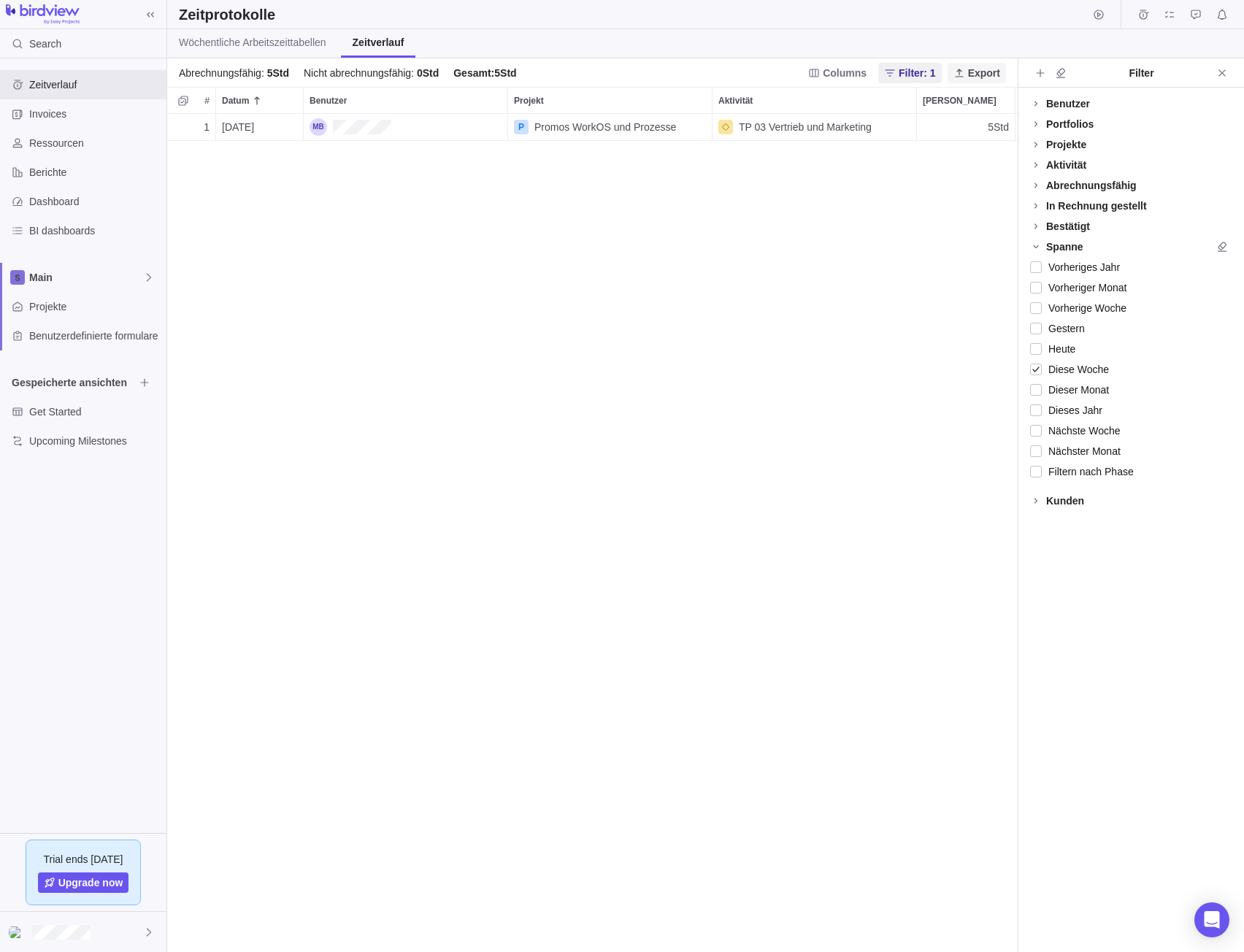
click at [957, 72] on icon at bounding box center [960, 73] width 12 height 12
click at [1003, 112] on div "Als CSV exportieren" at bounding box center [1019, 103] width 137 height 23
click at [66, 289] on div "Main" at bounding box center [83, 277] width 166 height 29
drag, startPoint x: 66, startPoint y: 289, endPoint x: 61, endPoint y: 303, distance: 14.9
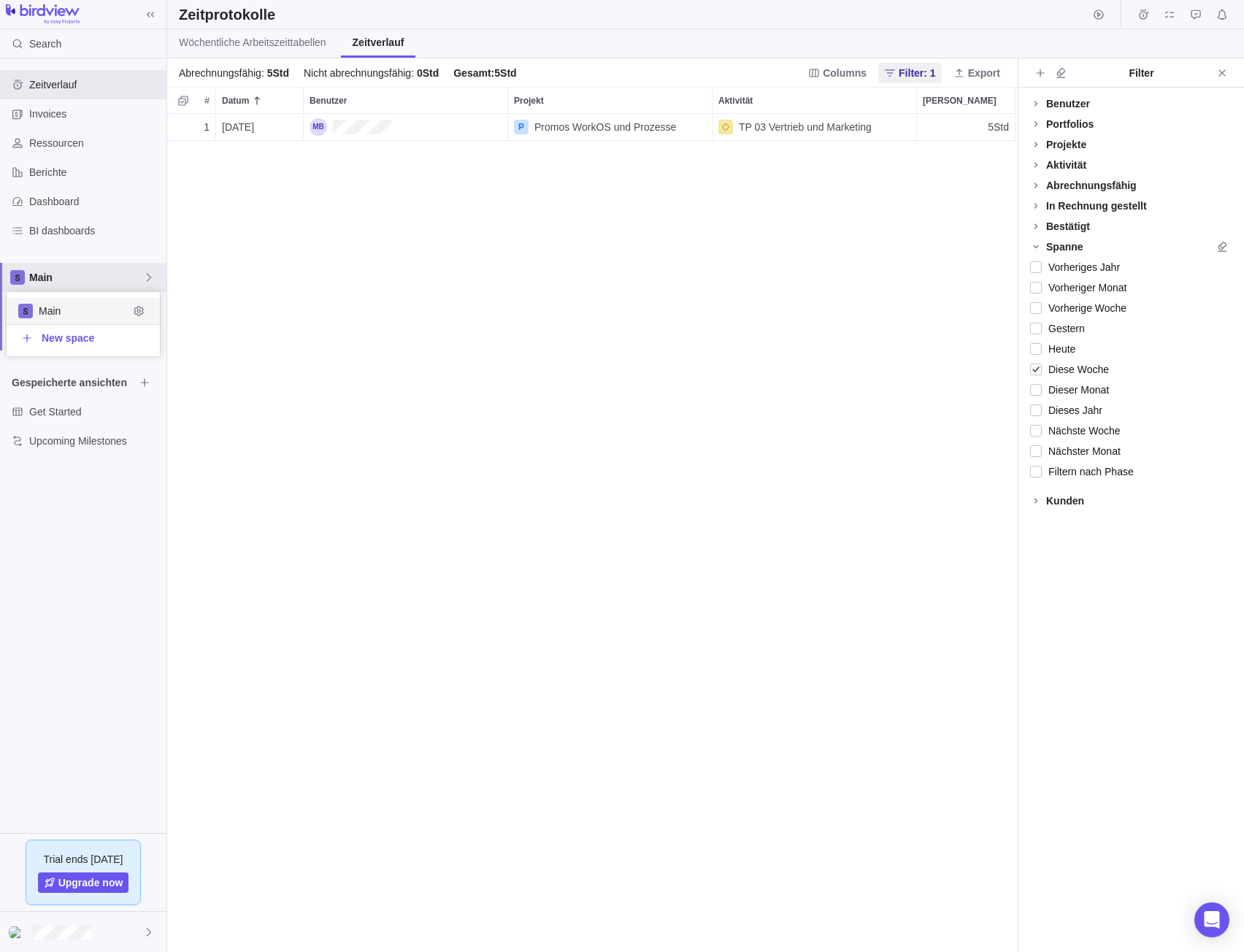
click at [61, 303] on div "Main" at bounding box center [83, 310] width 154 height 26
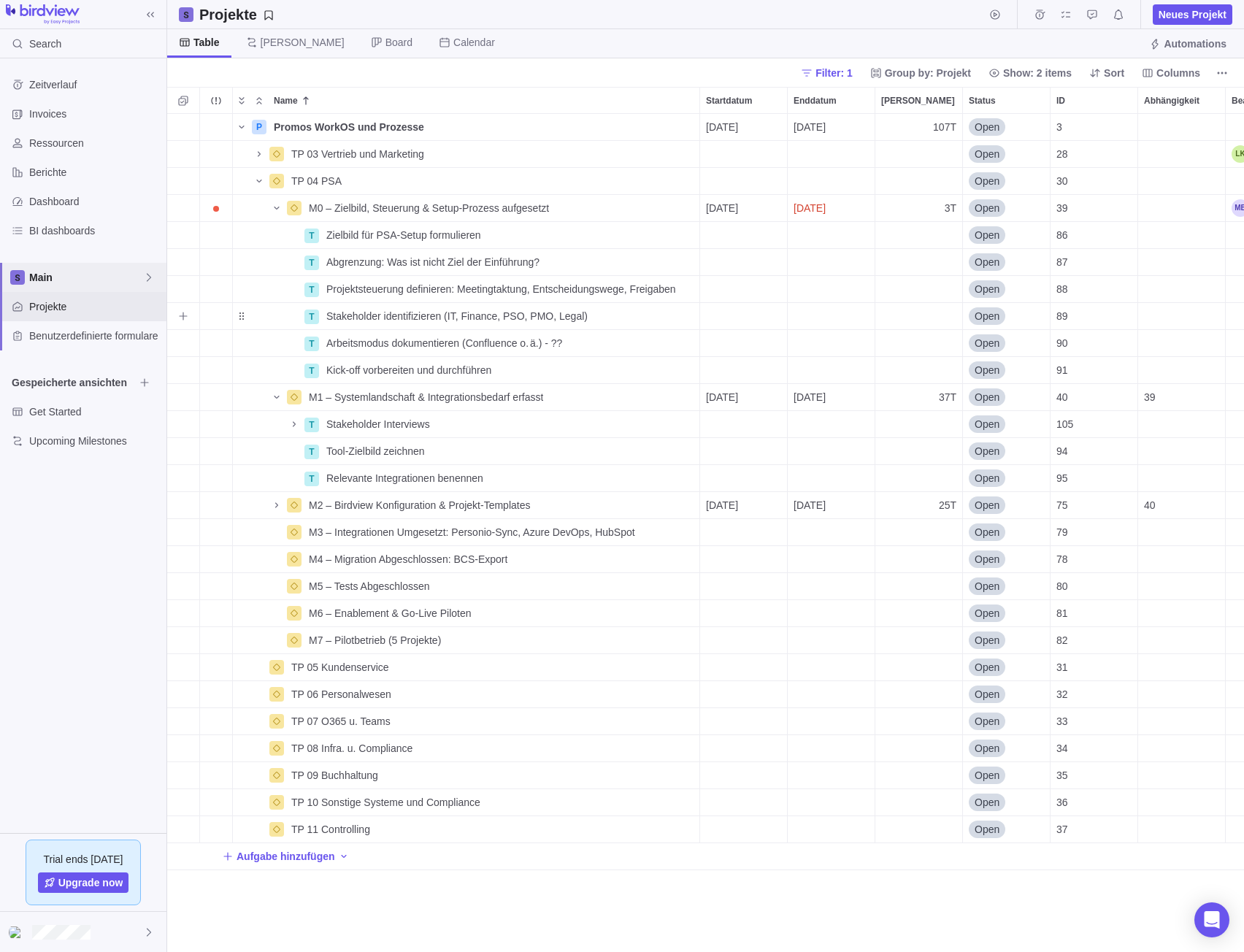
scroll to position [827, 1066]
